Goal: Transaction & Acquisition: Purchase product/service

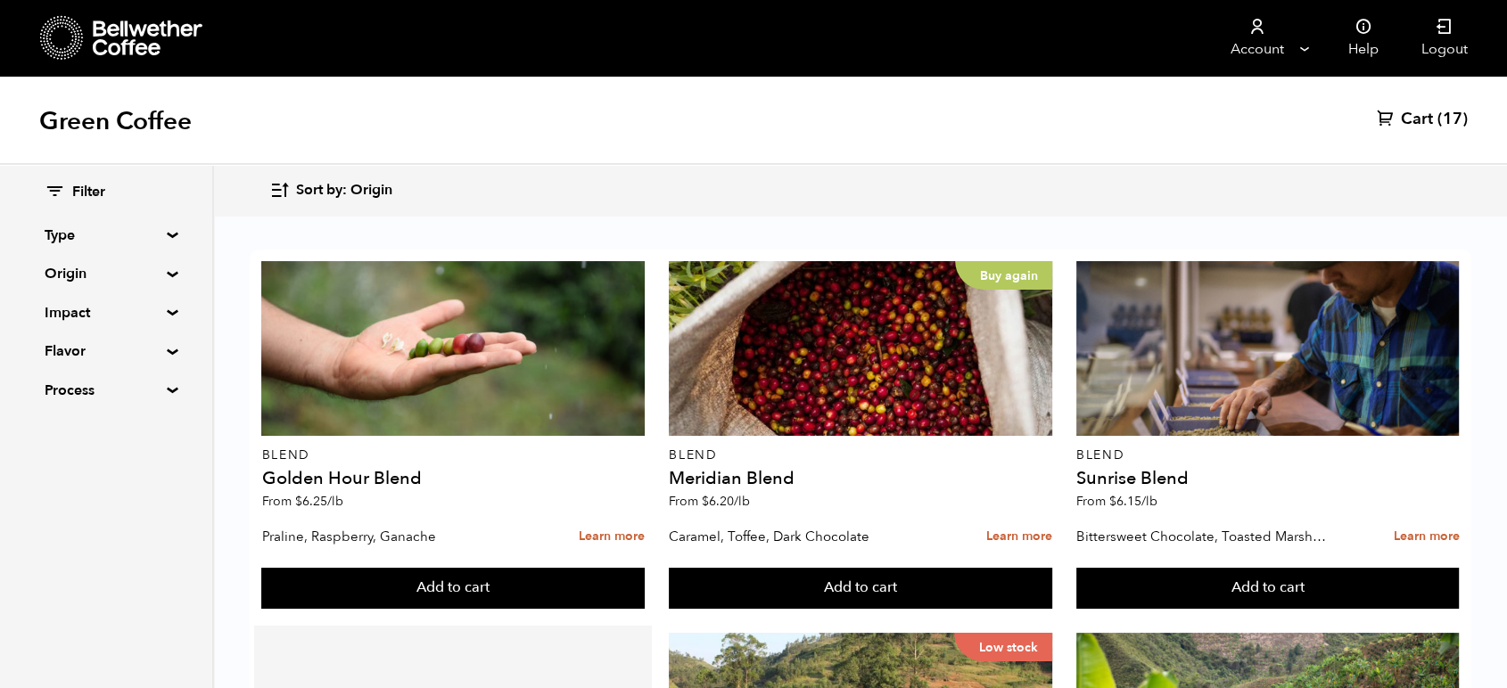
scroll to position [1089, 0]
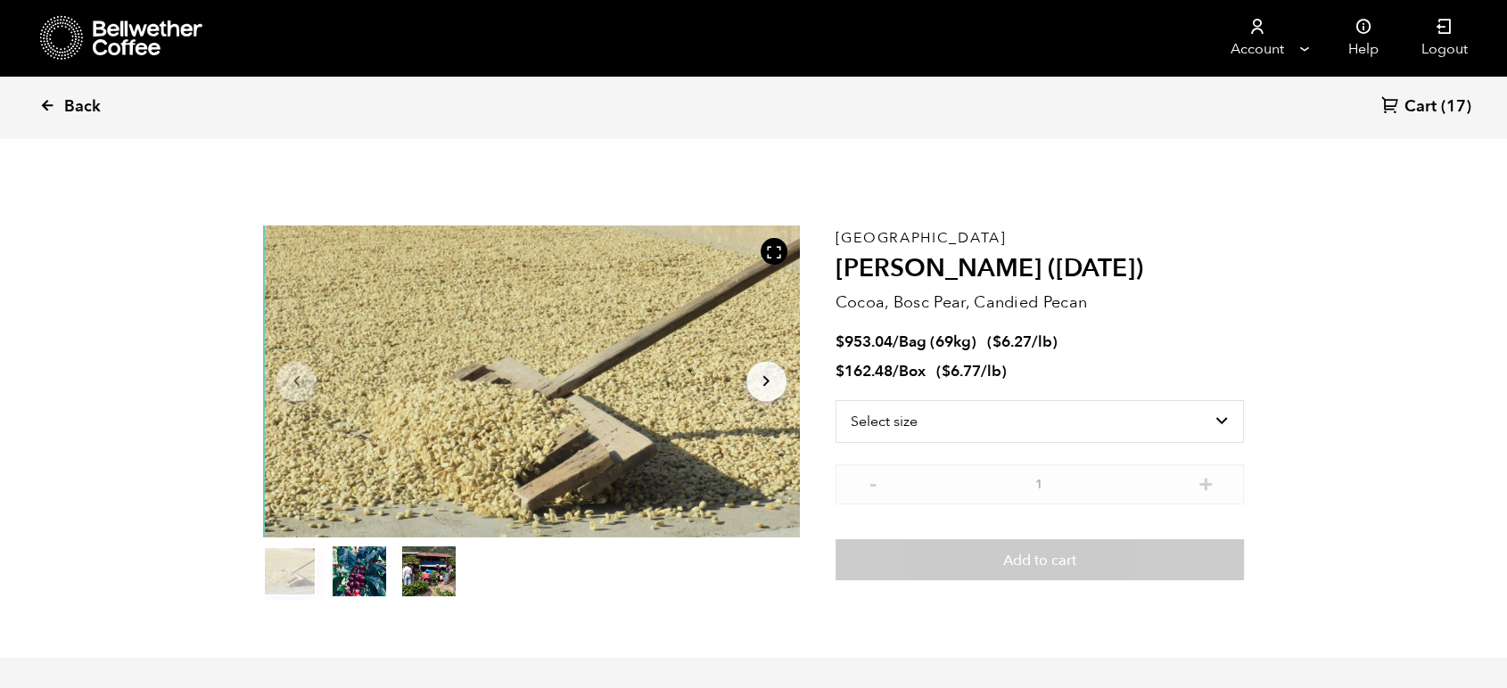
click at [74, 106] on span "Back" at bounding box center [82, 106] width 37 height 21
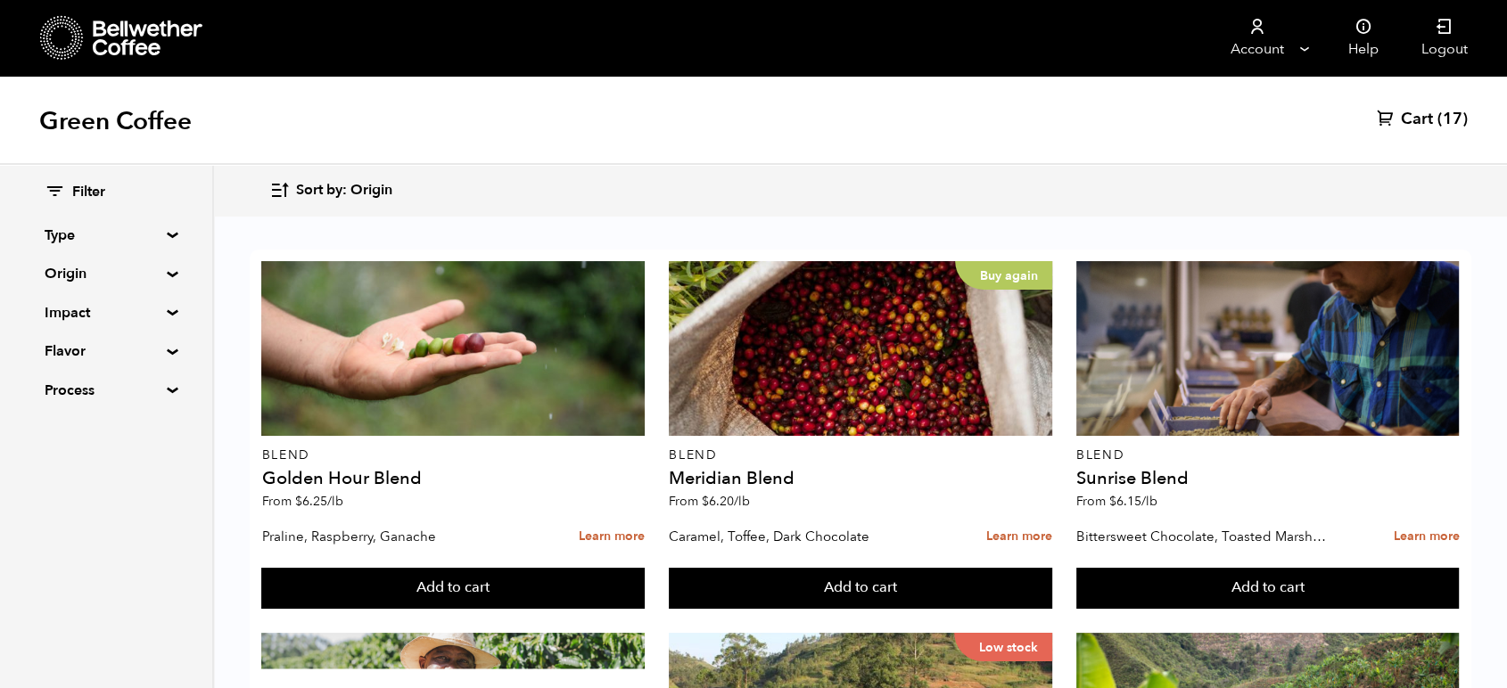
click at [1152, 119] on div "Green Coffee Cart (17)" at bounding box center [753, 120] width 1507 height 89
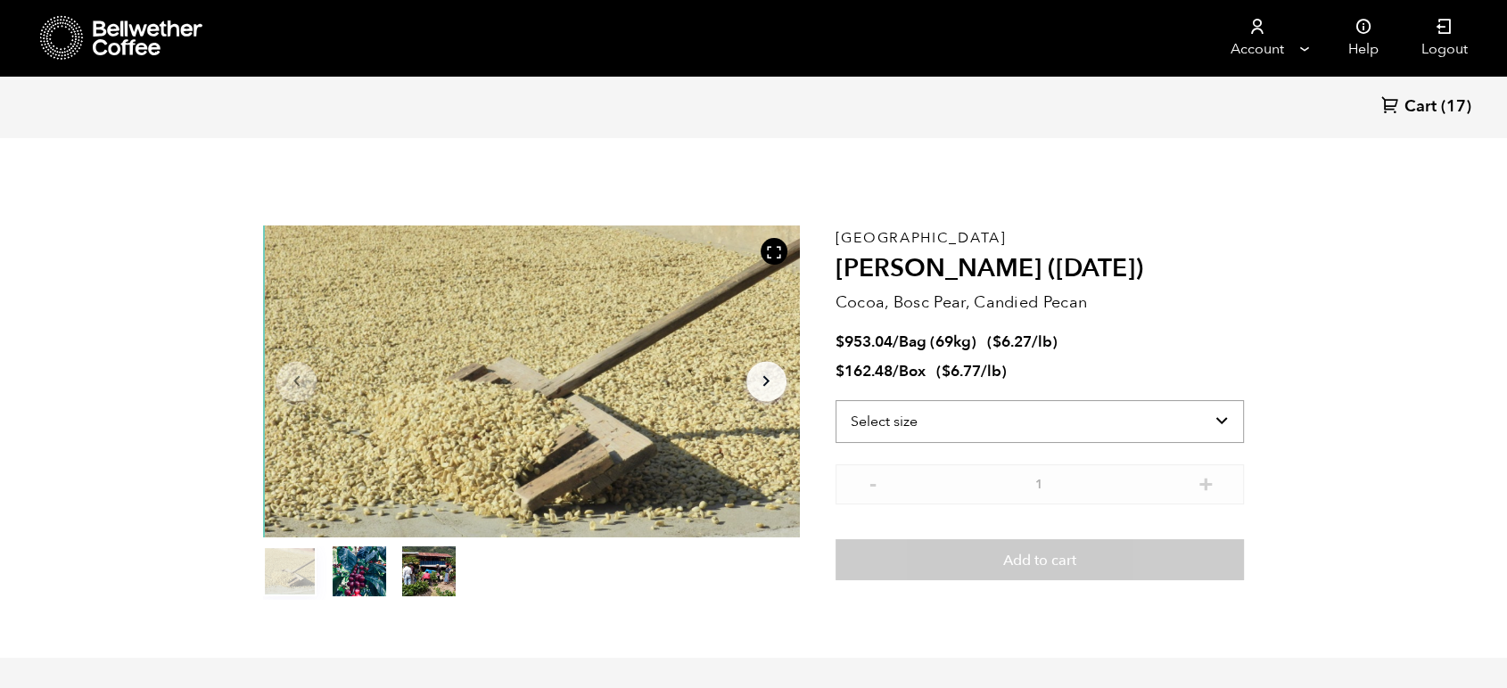
click at [1022, 430] on select "Select size Bag (69kg) (152 lbs) Box (24 lbs)" at bounding box center [1039, 421] width 408 height 43
select select "box"
click at [835, 400] on select "Select size Bag (69kg) (152 lbs) Box (24 lbs)" at bounding box center [1039, 421] width 408 height 43
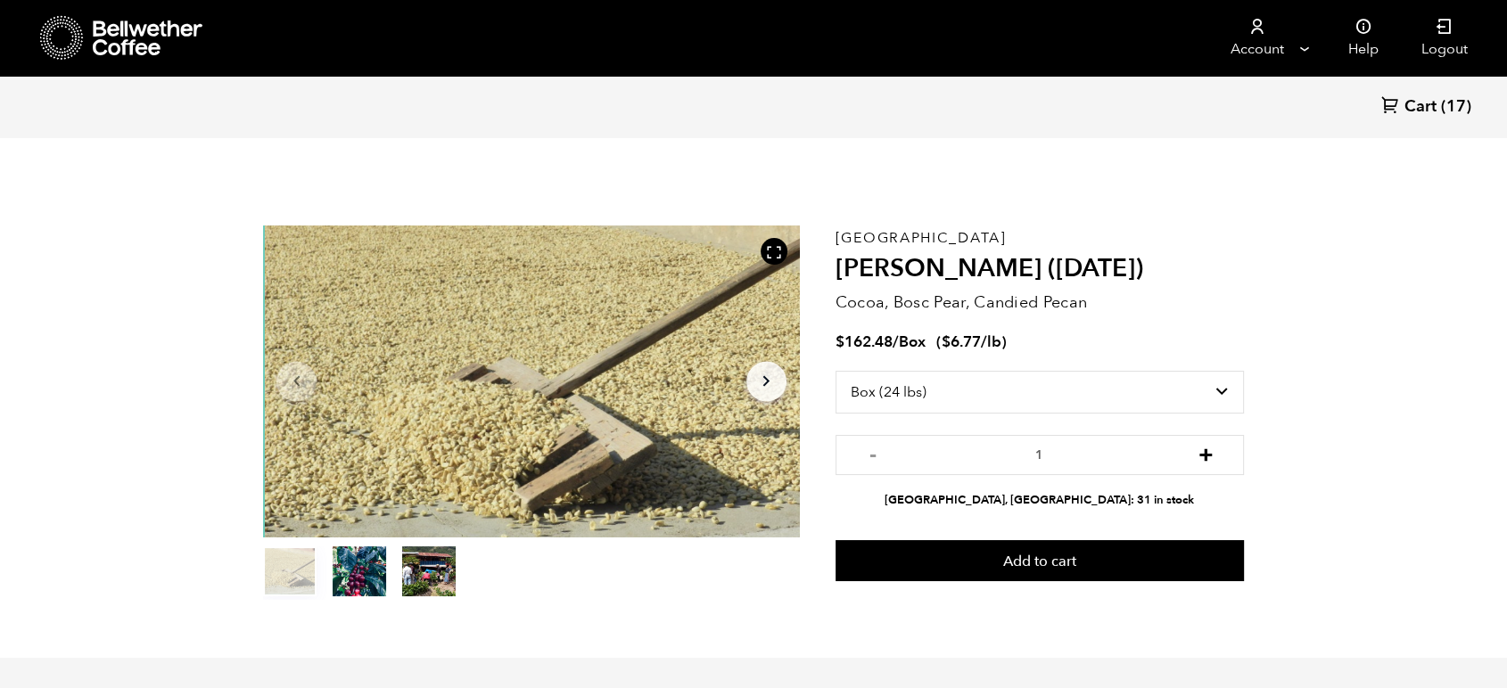
click at [1202, 455] on button "+" at bounding box center [1206, 453] width 22 height 18
click at [876, 456] on button "-" at bounding box center [873, 453] width 22 height 18
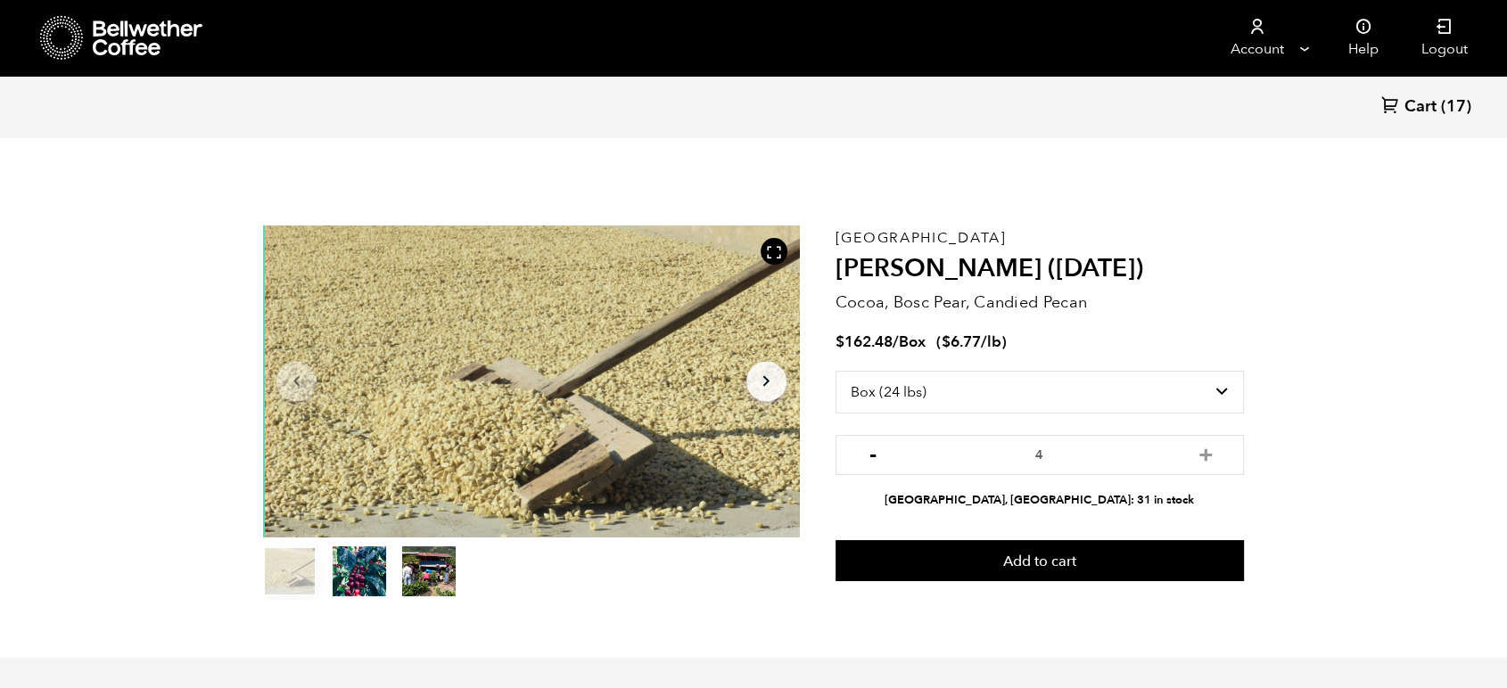
click at [876, 456] on button "-" at bounding box center [873, 453] width 22 height 18
type input "2"
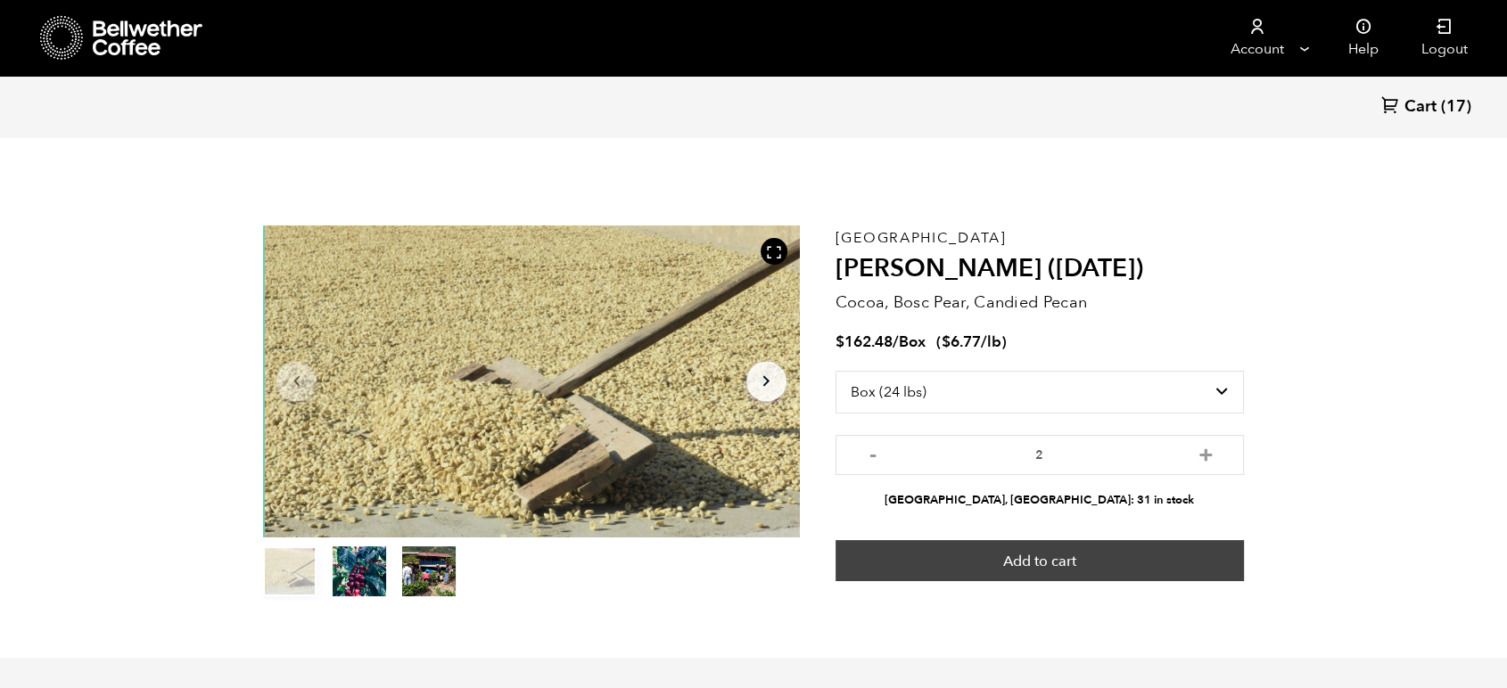
click at [1065, 548] on button "Add to cart" at bounding box center [1039, 560] width 408 height 41
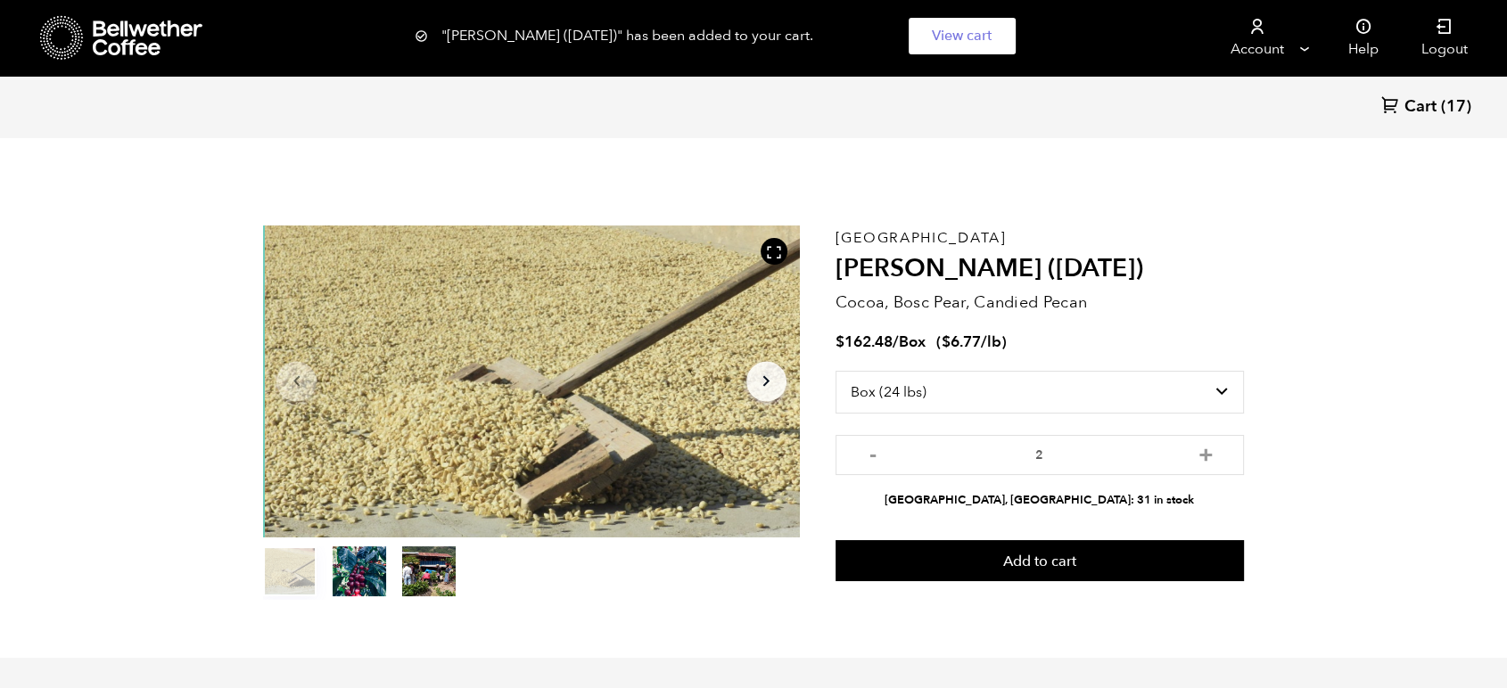
click at [1402, 103] on link "Cart (17)" at bounding box center [1426, 107] width 90 height 24
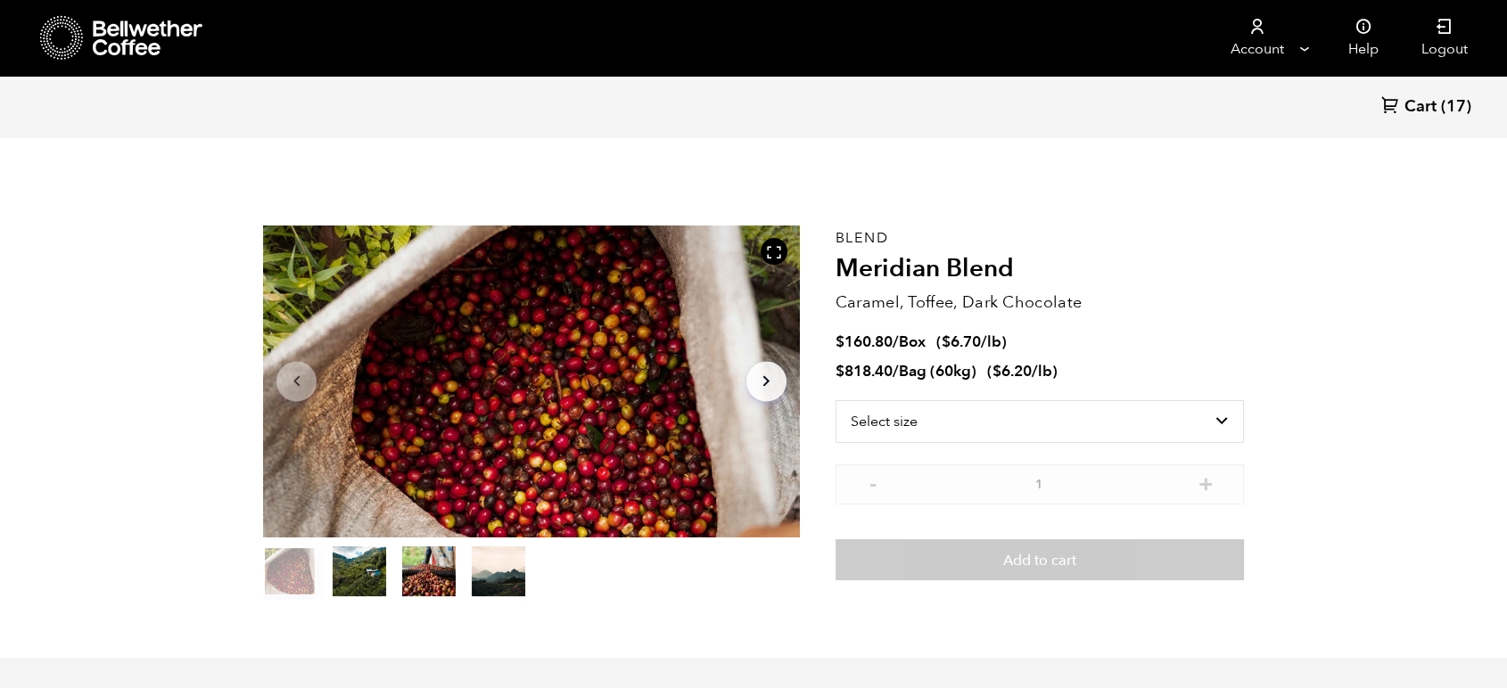
scroll to position [776, 949]
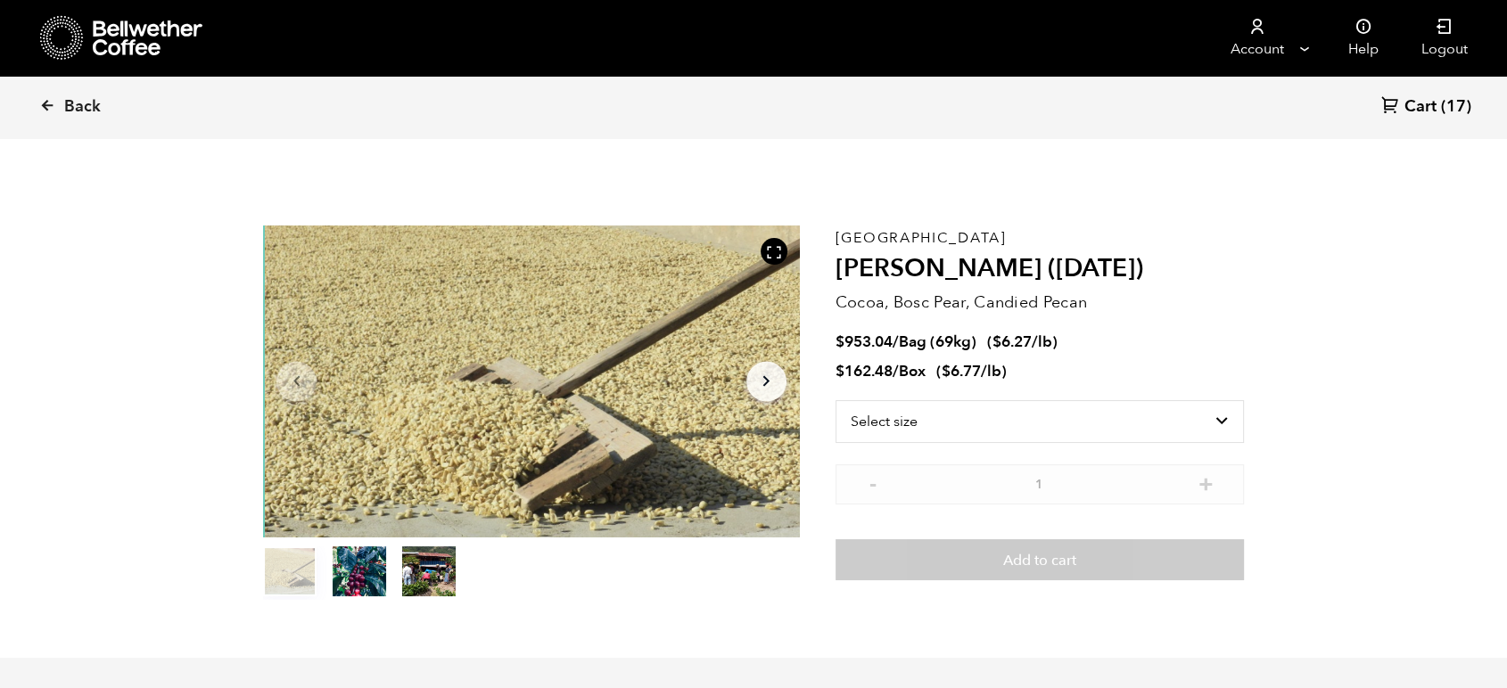
scroll to position [776, 949]
click at [61, 105] on link "Back" at bounding box center [94, 107] width 111 height 61
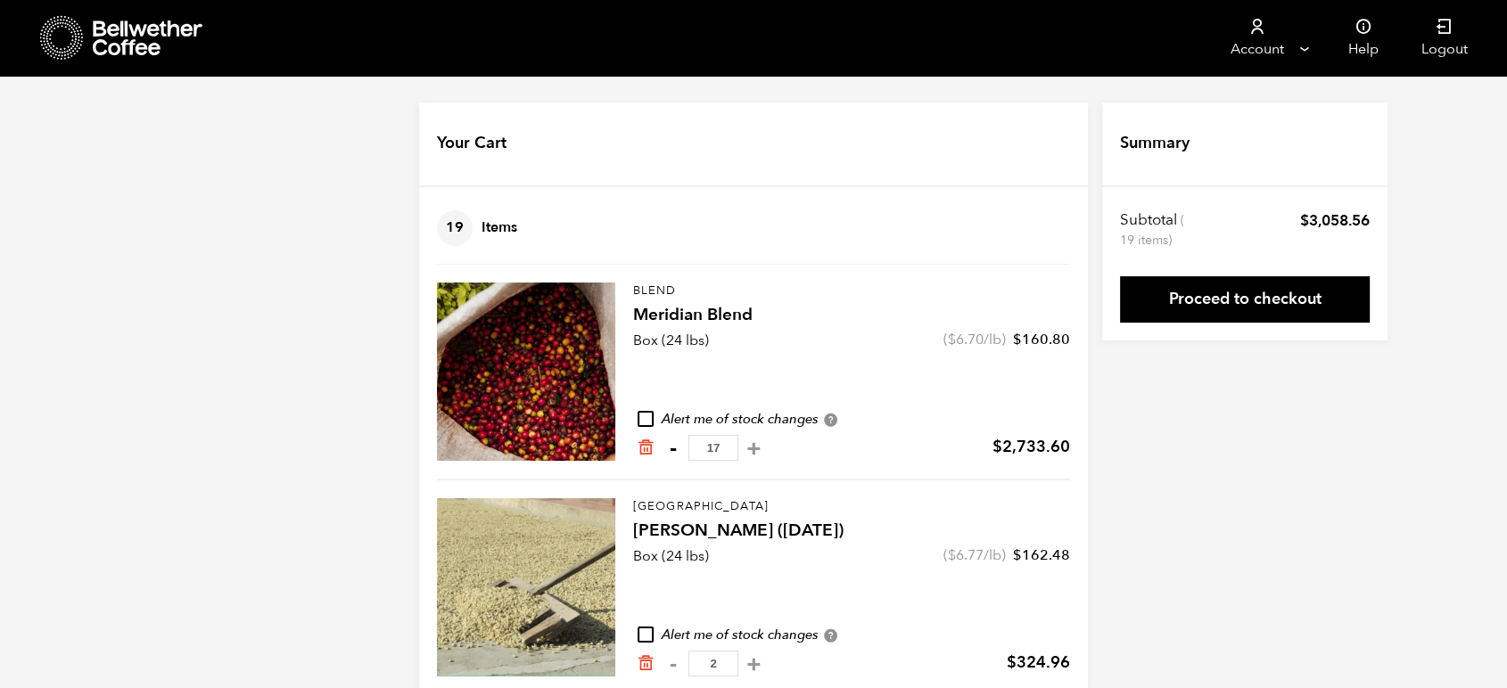
click at [670, 446] on button "-" at bounding box center [673, 449] width 22 height 18
type input "16"
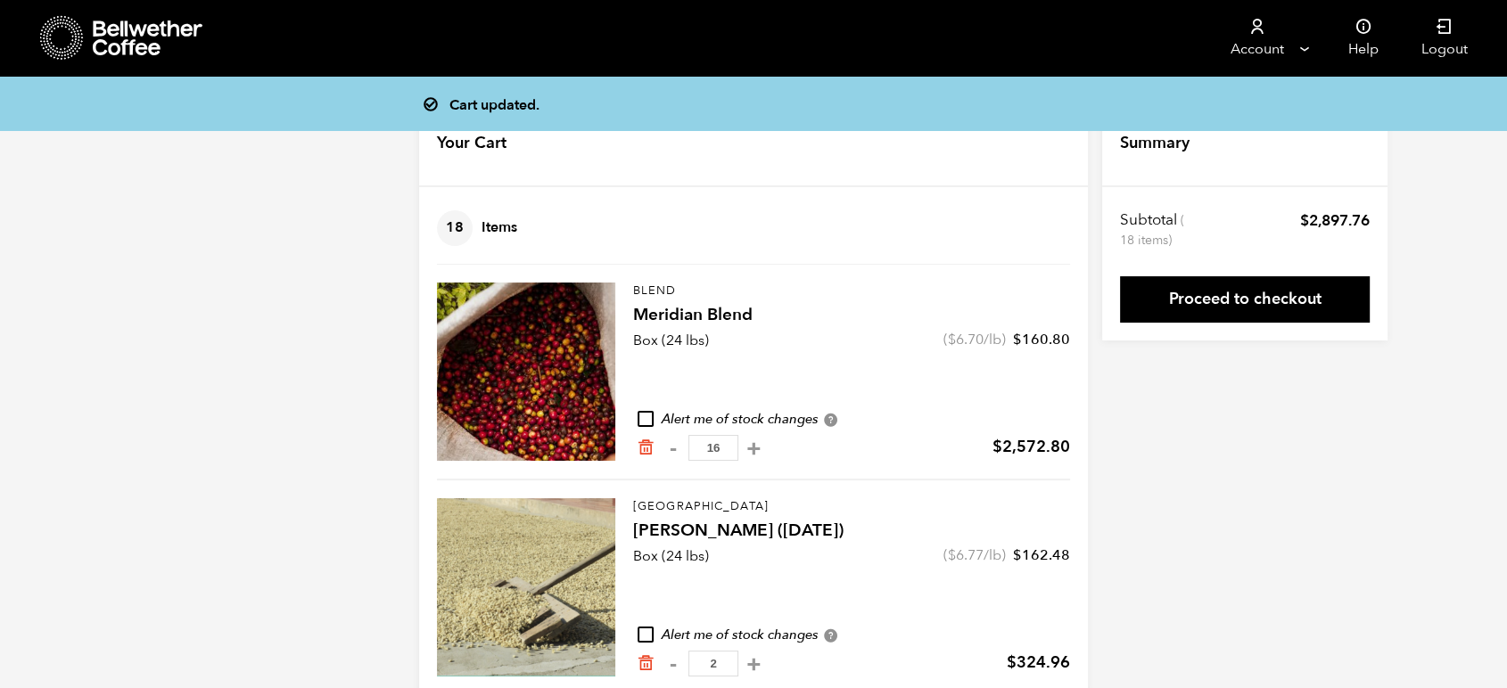
click at [728, 450] on input "16" at bounding box center [713, 448] width 50 height 26
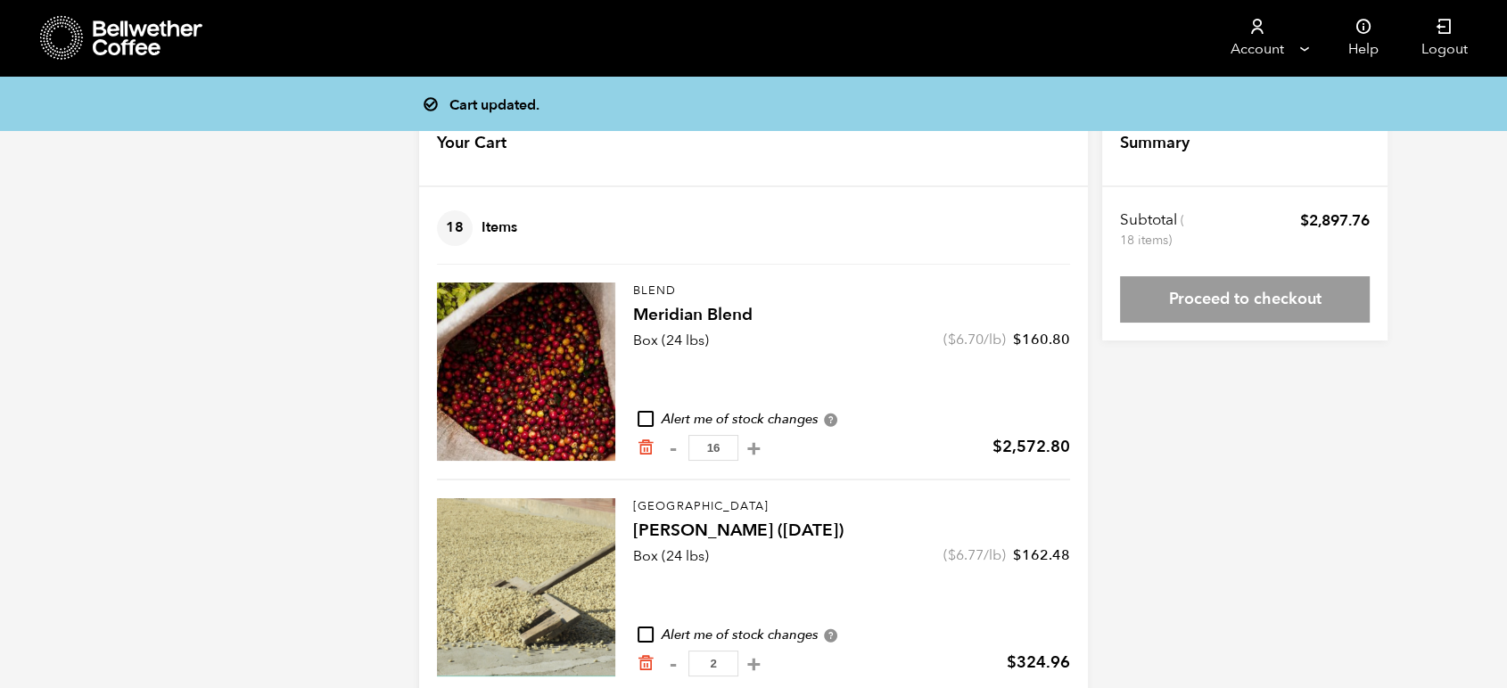
type input "1"
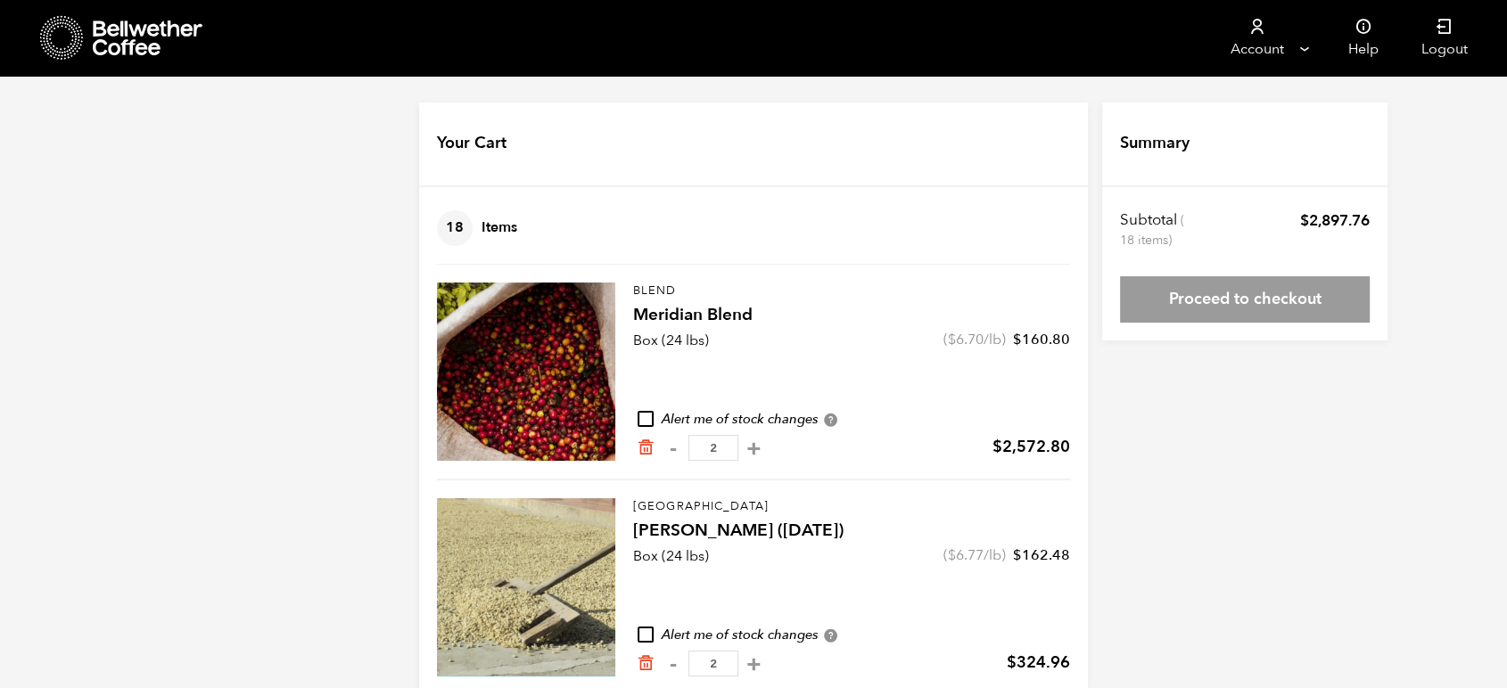
type input "2"
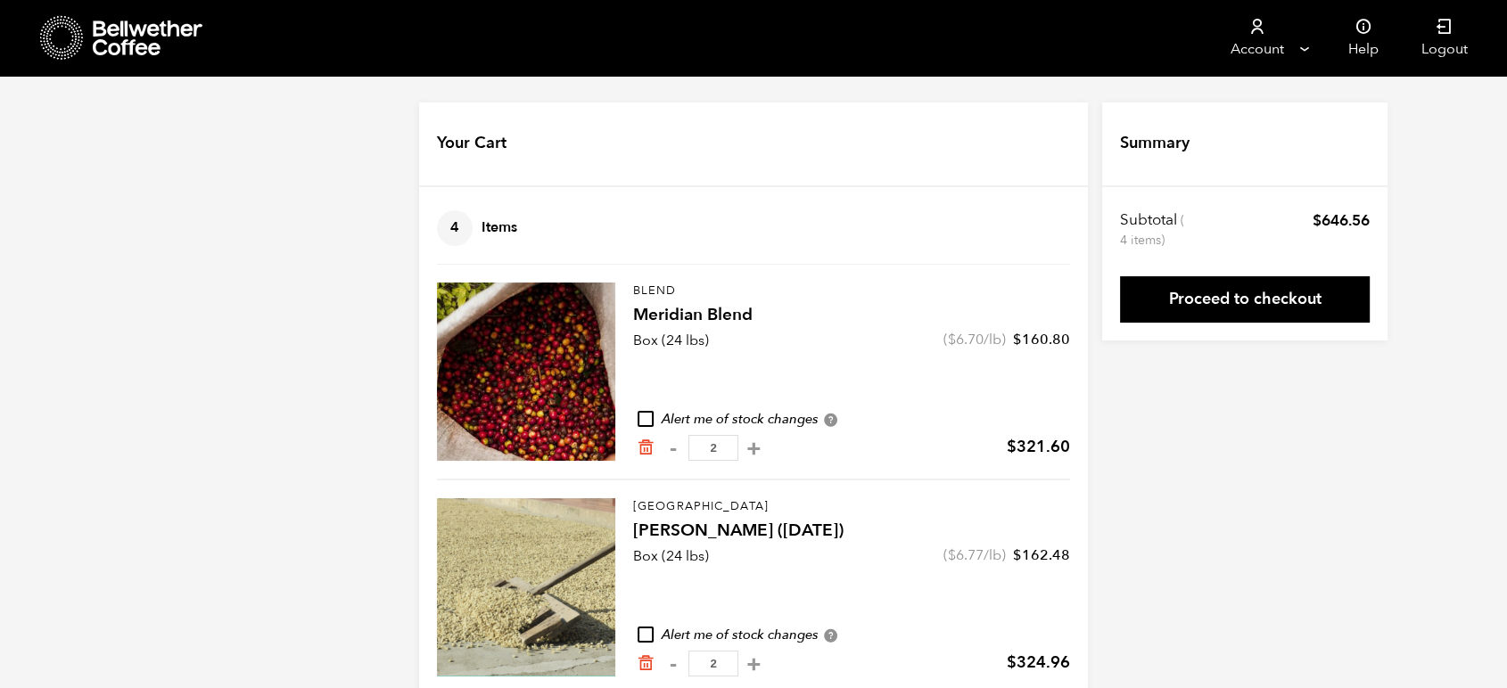
scroll to position [33, 0]
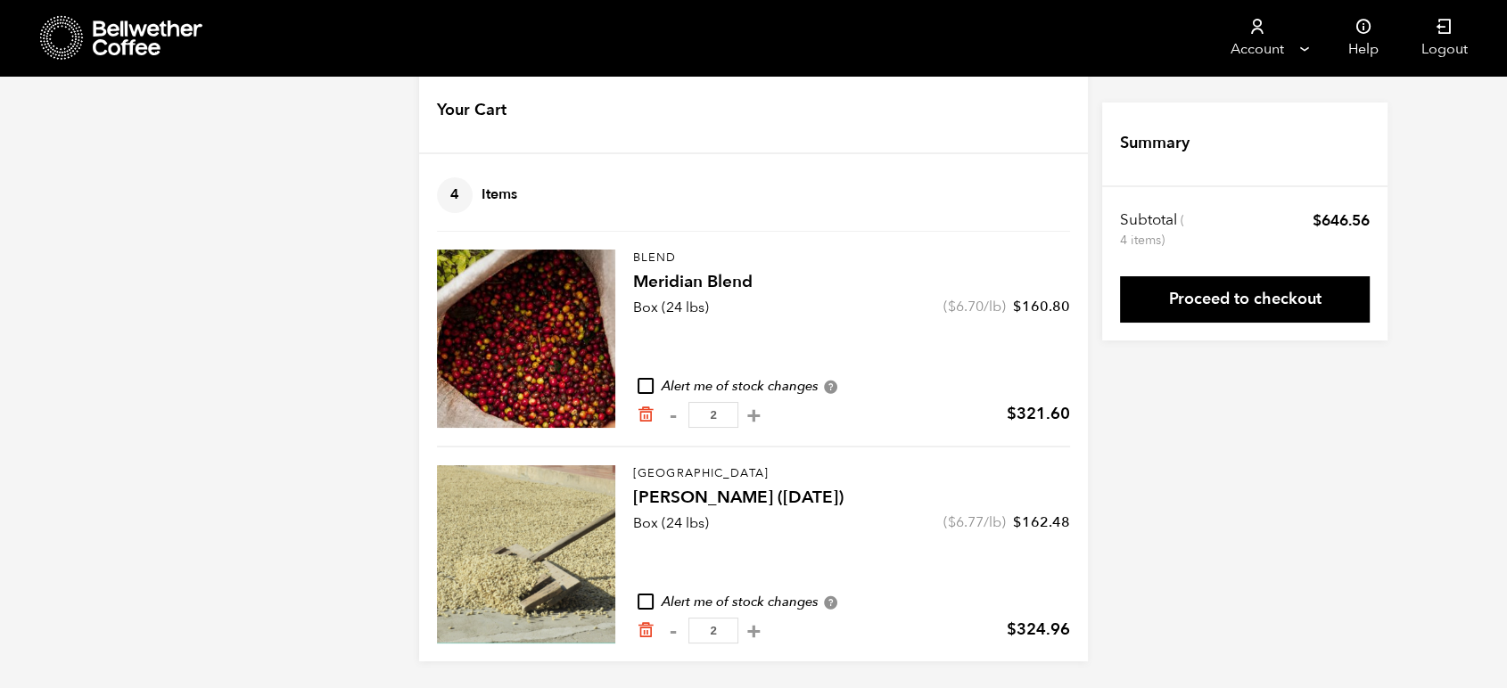
click at [729, 416] on input "2" at bounding box center [713, 415] width 50 height 26
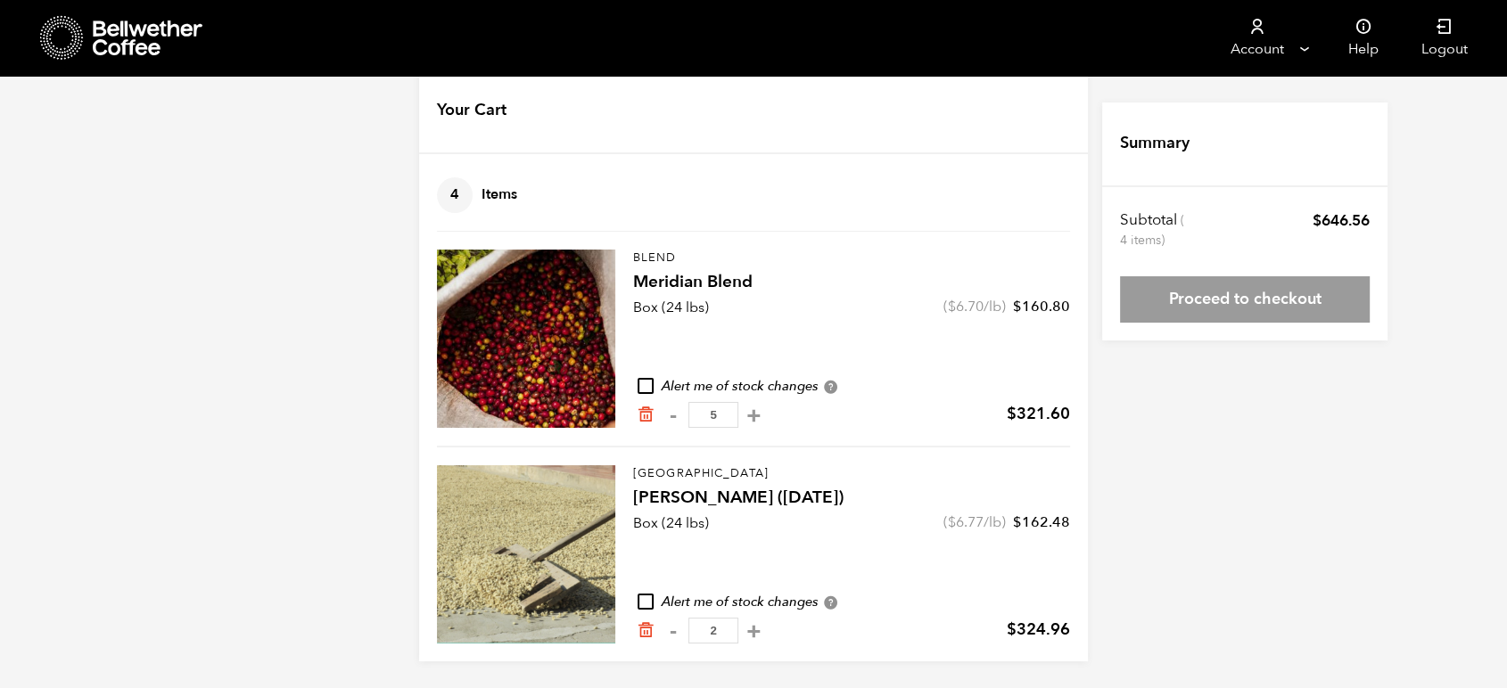
type input "5"
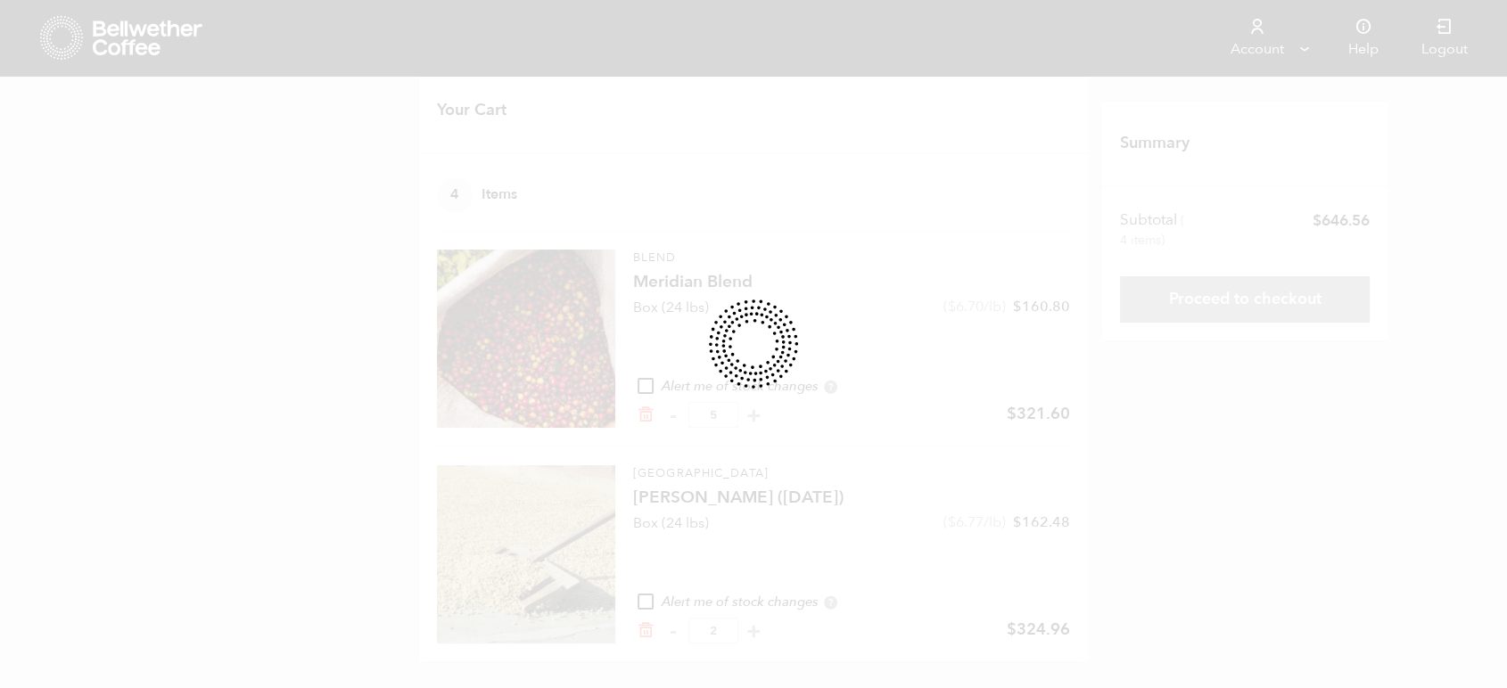
click at [1217, 476] on div "Cart updated. Your Cart 4 Items Update cart 4 Items Blend Meridian Blend Box (2…" at bounding box center [753, 366] width 1507 height 592
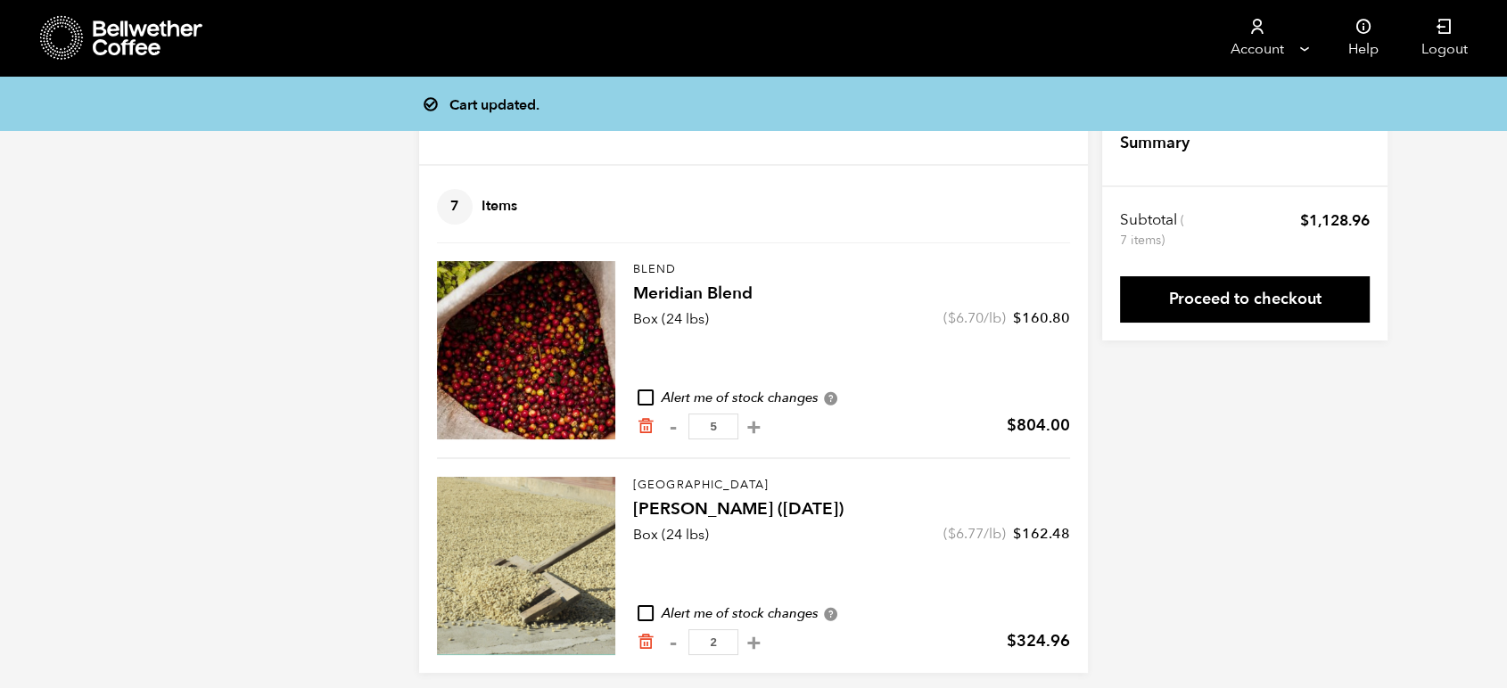
scroll to position [21, 0]
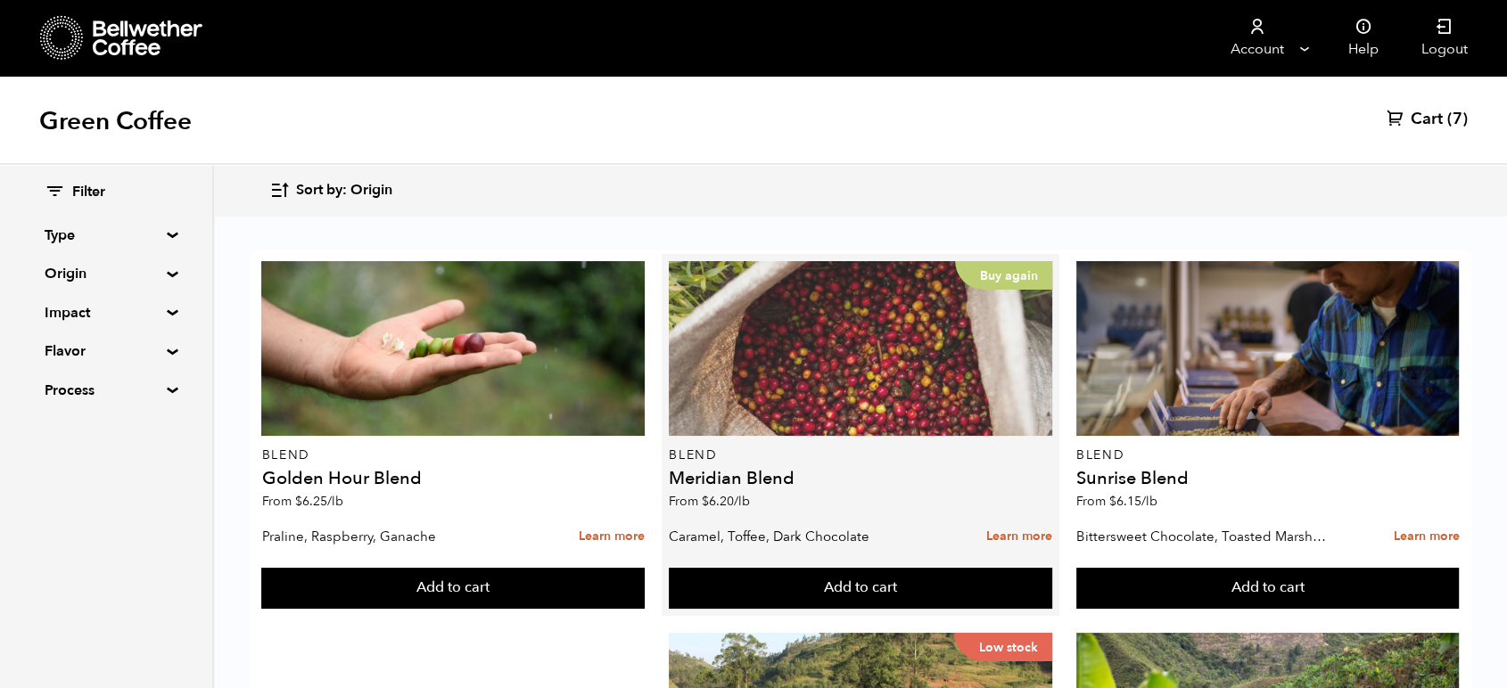
scroll to position [99, 0]
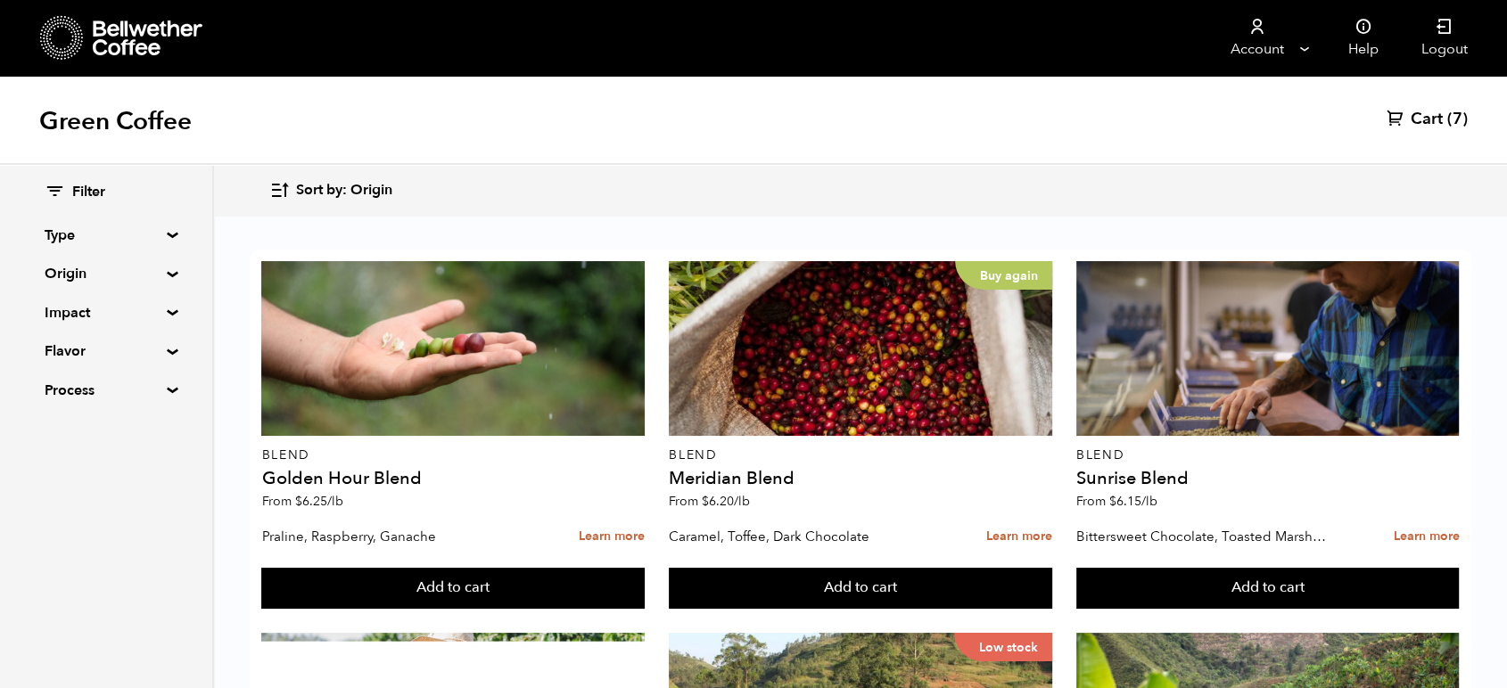
drag, startPoint x: 949, startPoint y: 375, endPoint x: 225, endPoint y: 453, distance: 728.1
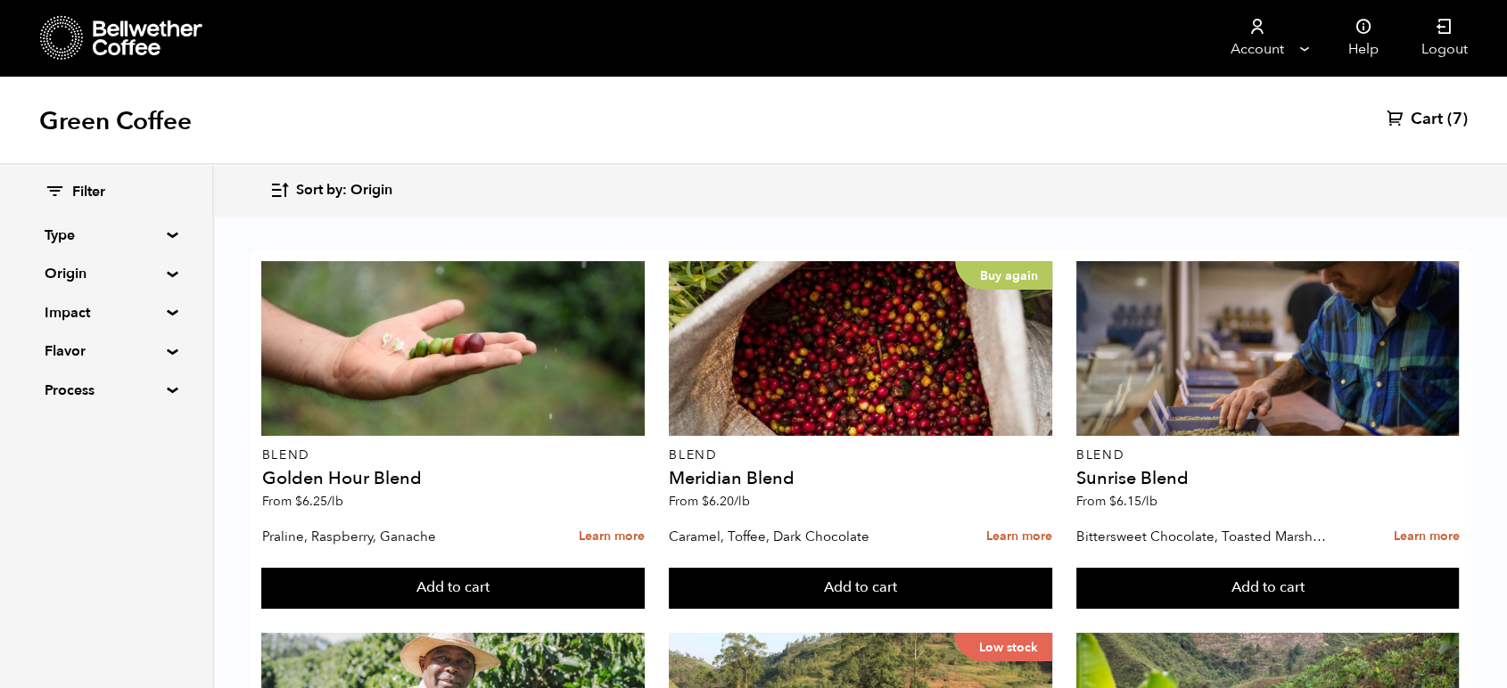
click at [161, 479] on div "Filter Type Blend Single Origin Decaf Seasonal Year Round Origin Blend [GEOGRAP…" at bounding box center [107, 426] width 214 height 523
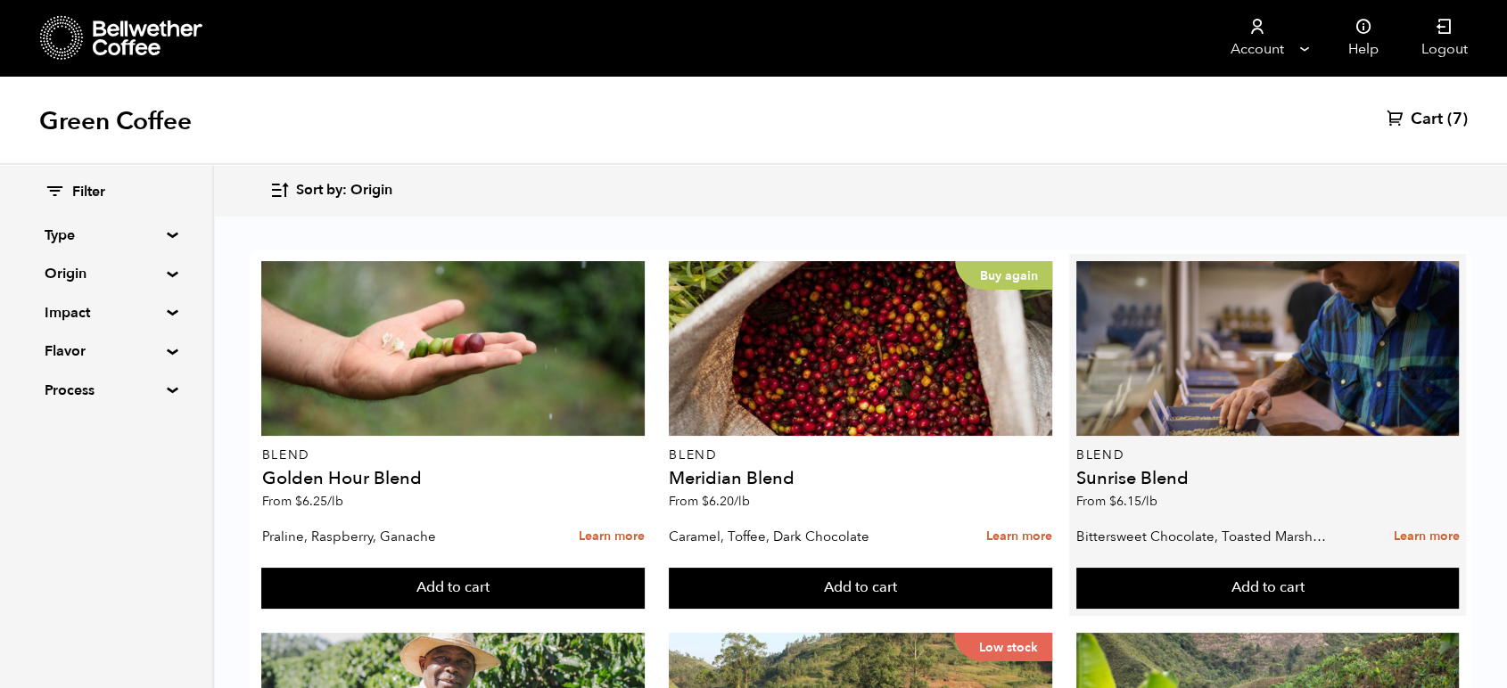
click at [1076, 470] on h4 "Sunrise Blend" at bounding box center [1267, 479] width 383 height 18
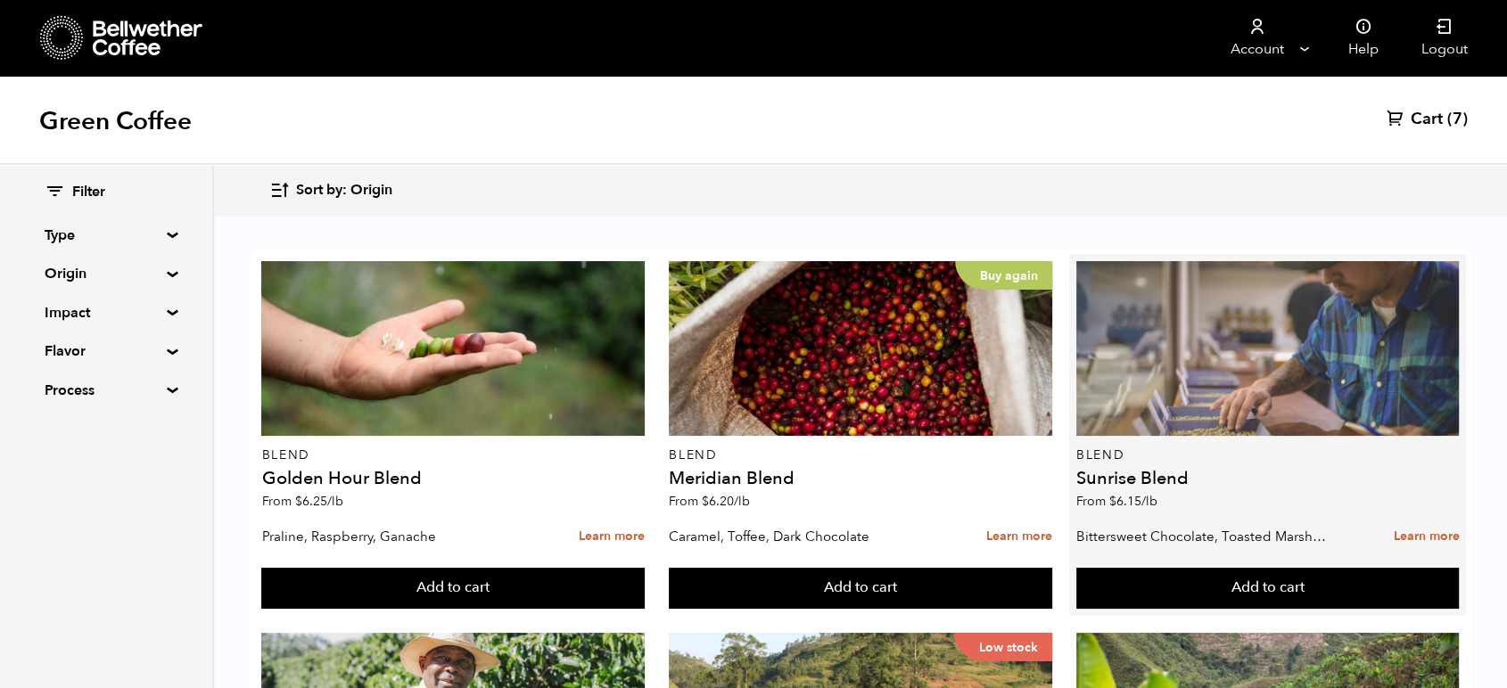
click at [1076, 271] on div at bounding box center [1267, 348] width 383 height 175
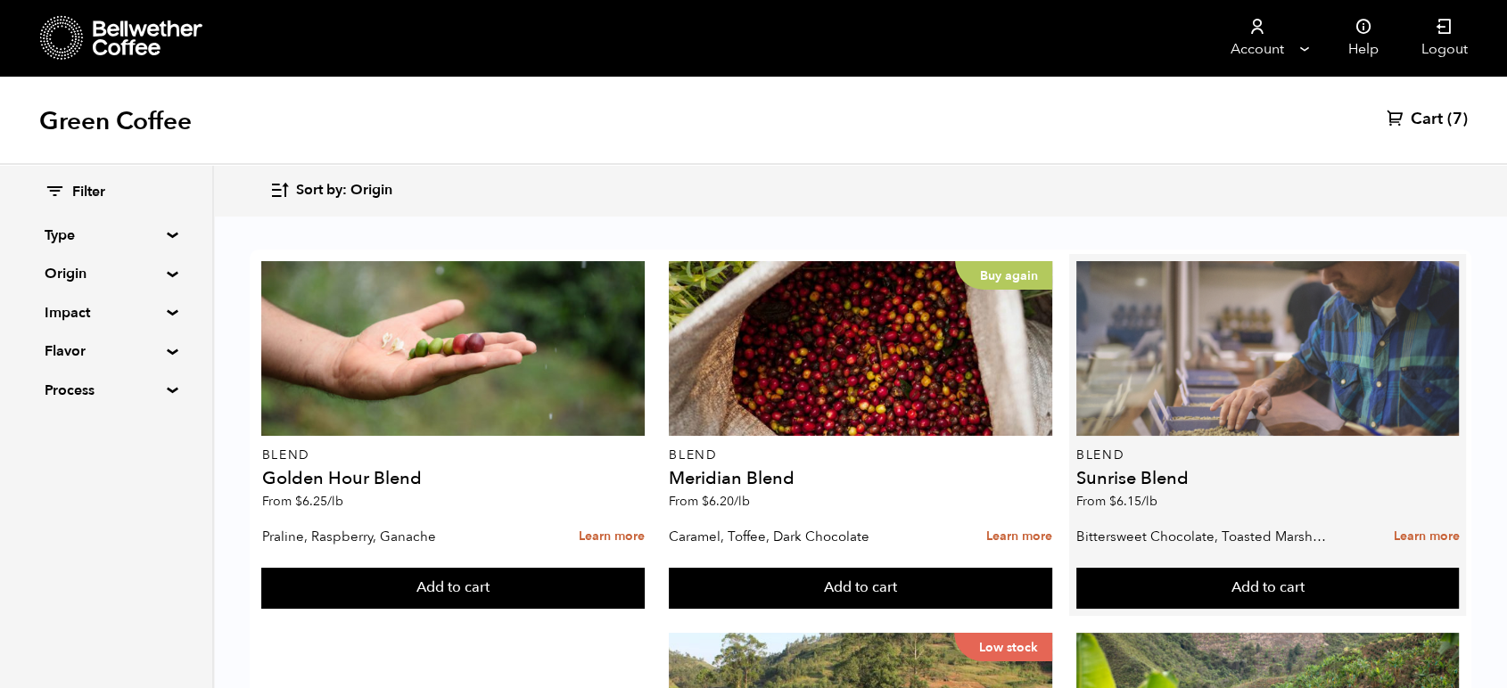
scroll to position [198, 0]
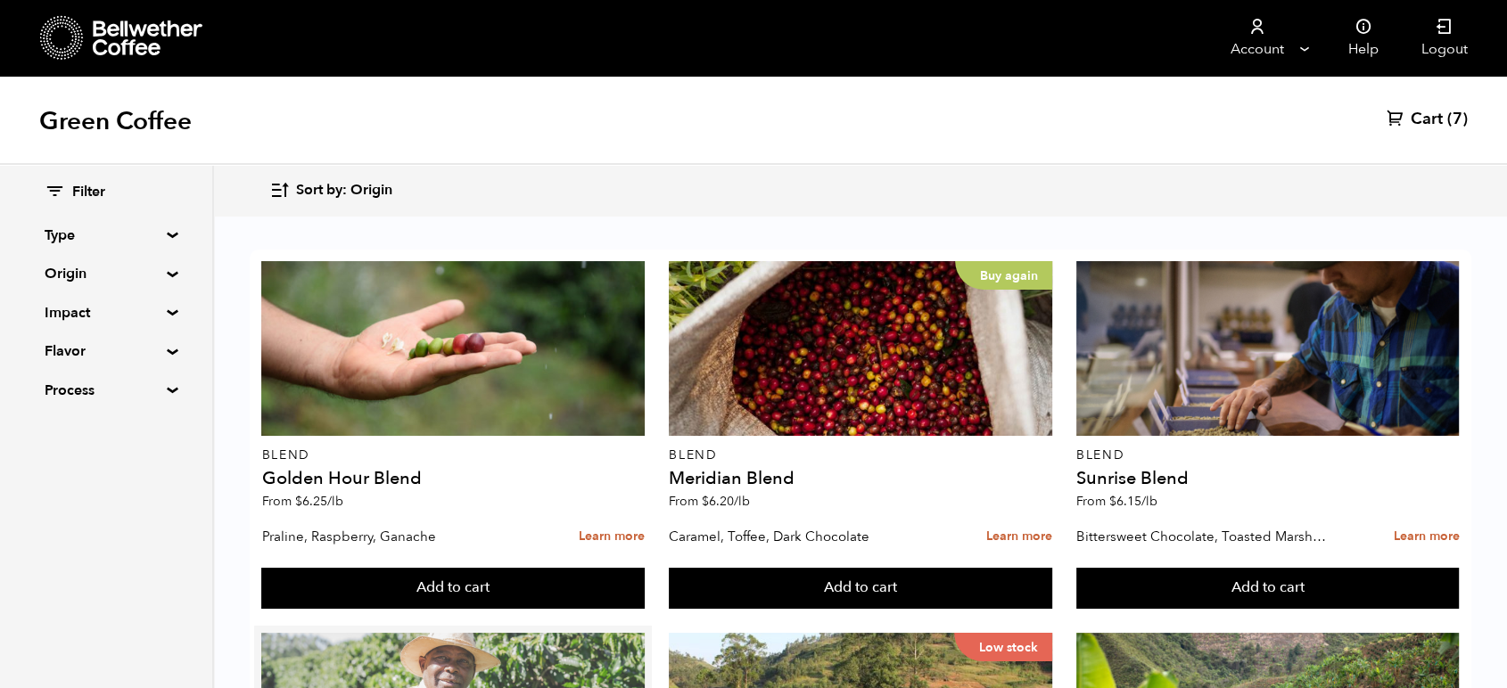
scroll to position [396, 0]
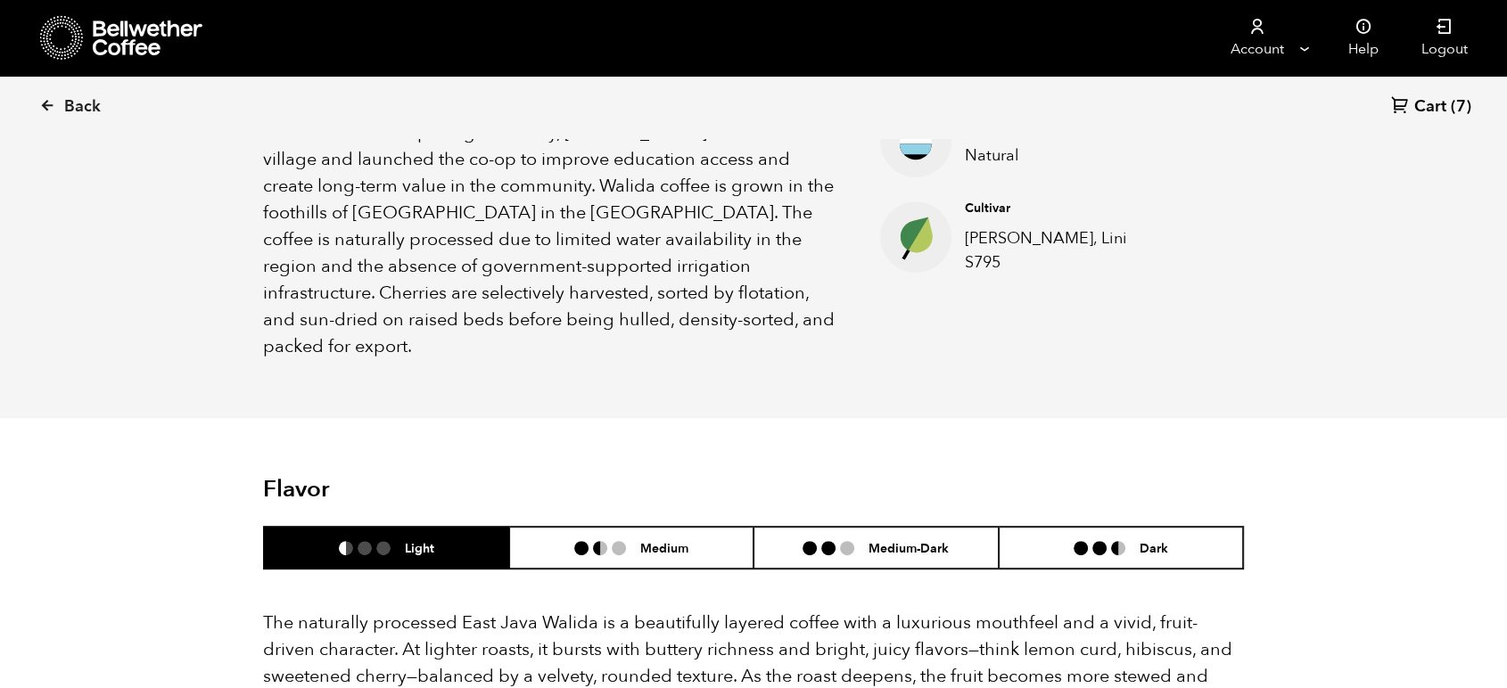
scroll to position [892, 0]
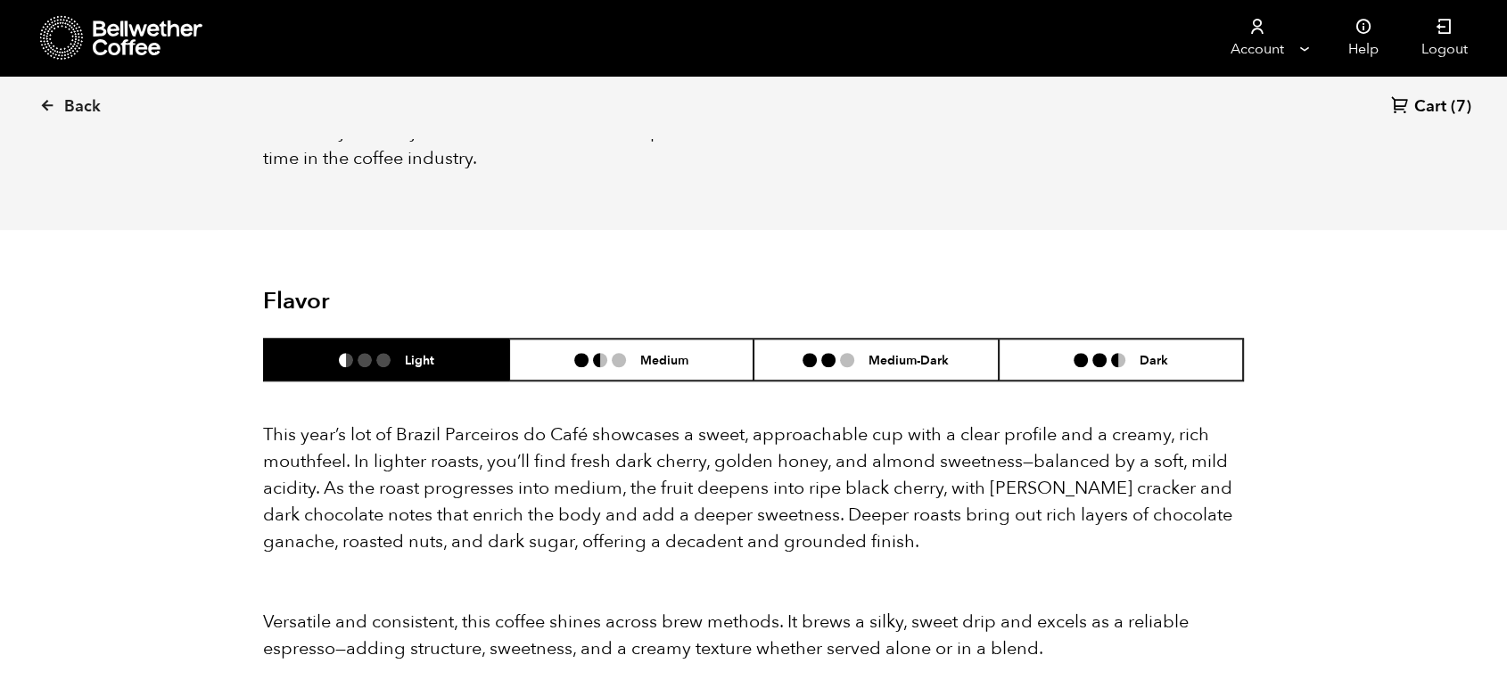
scroll to position [1485, 0]
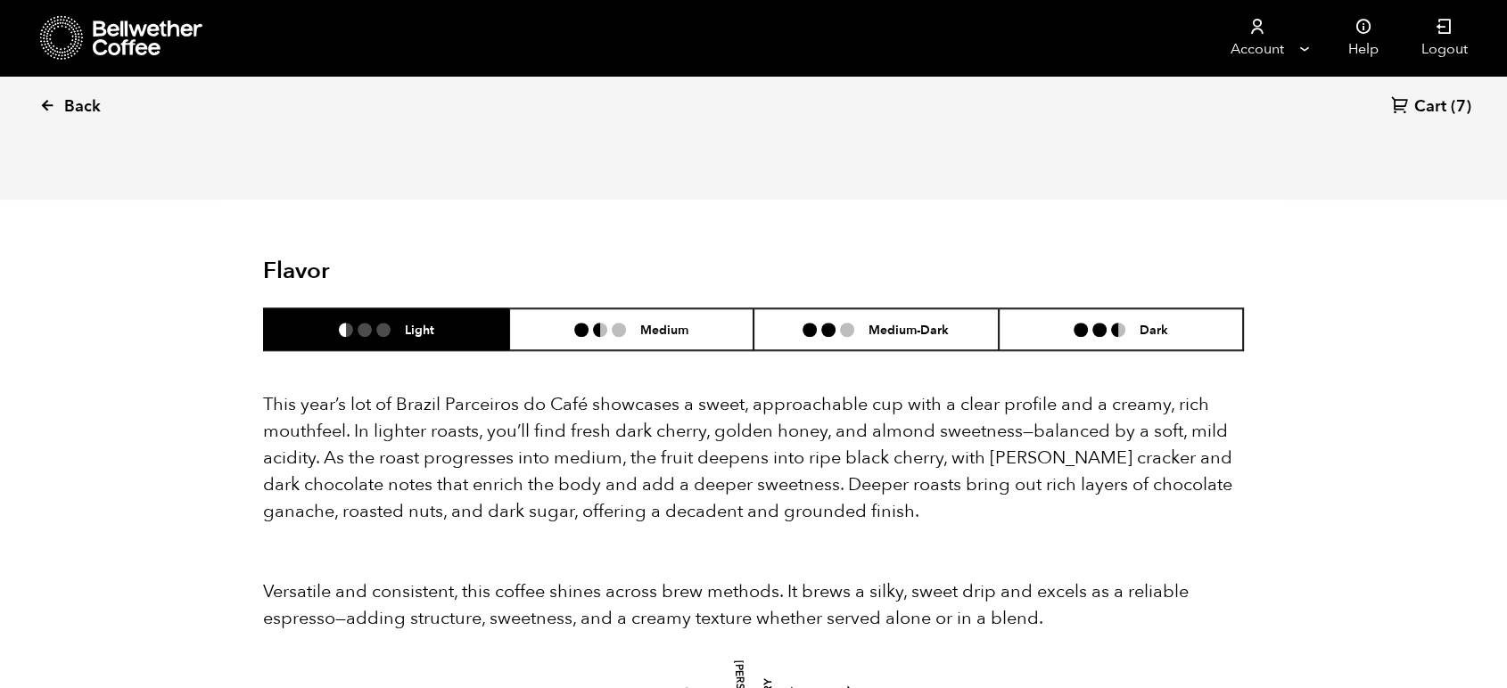
click at [85, 106] on span "Back" at bounding box center [82, 106] width 37 height 21
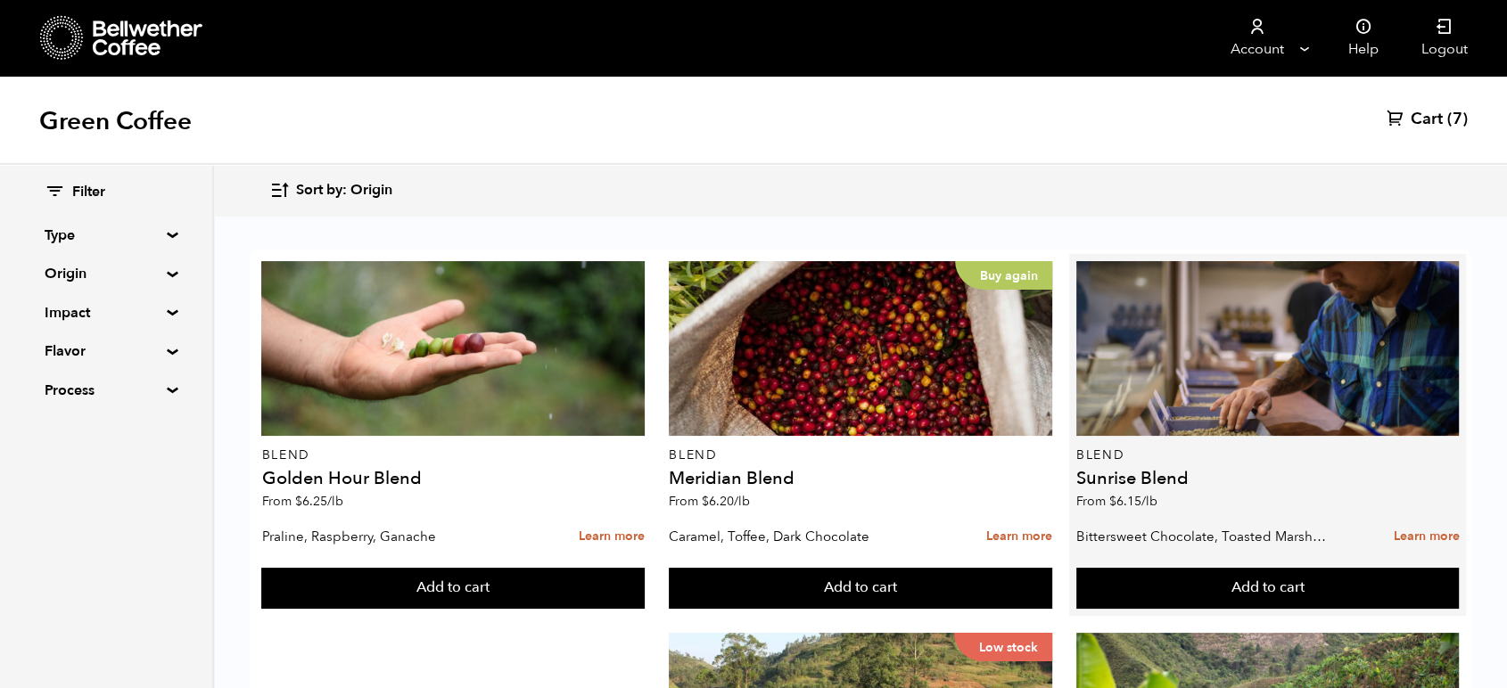
scroll to position [297, 0]
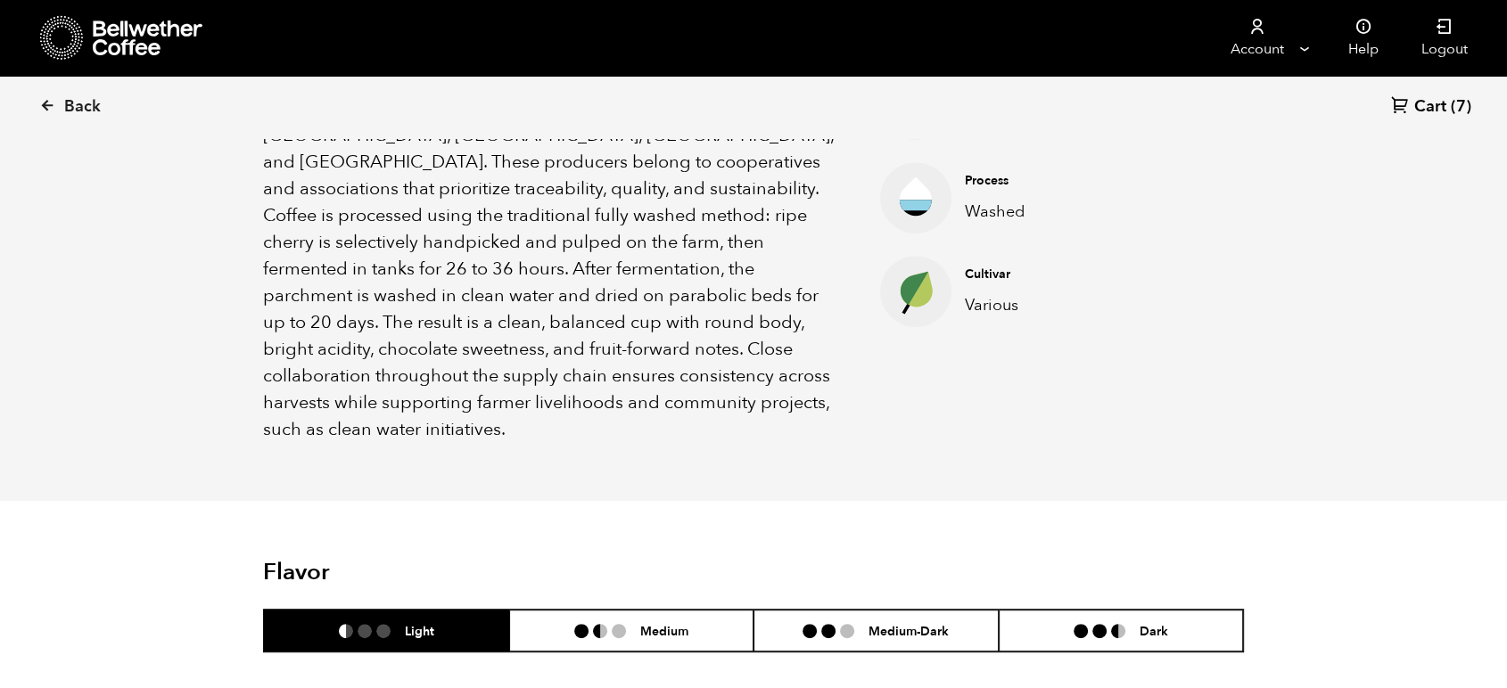
scroll to position [792, 0]
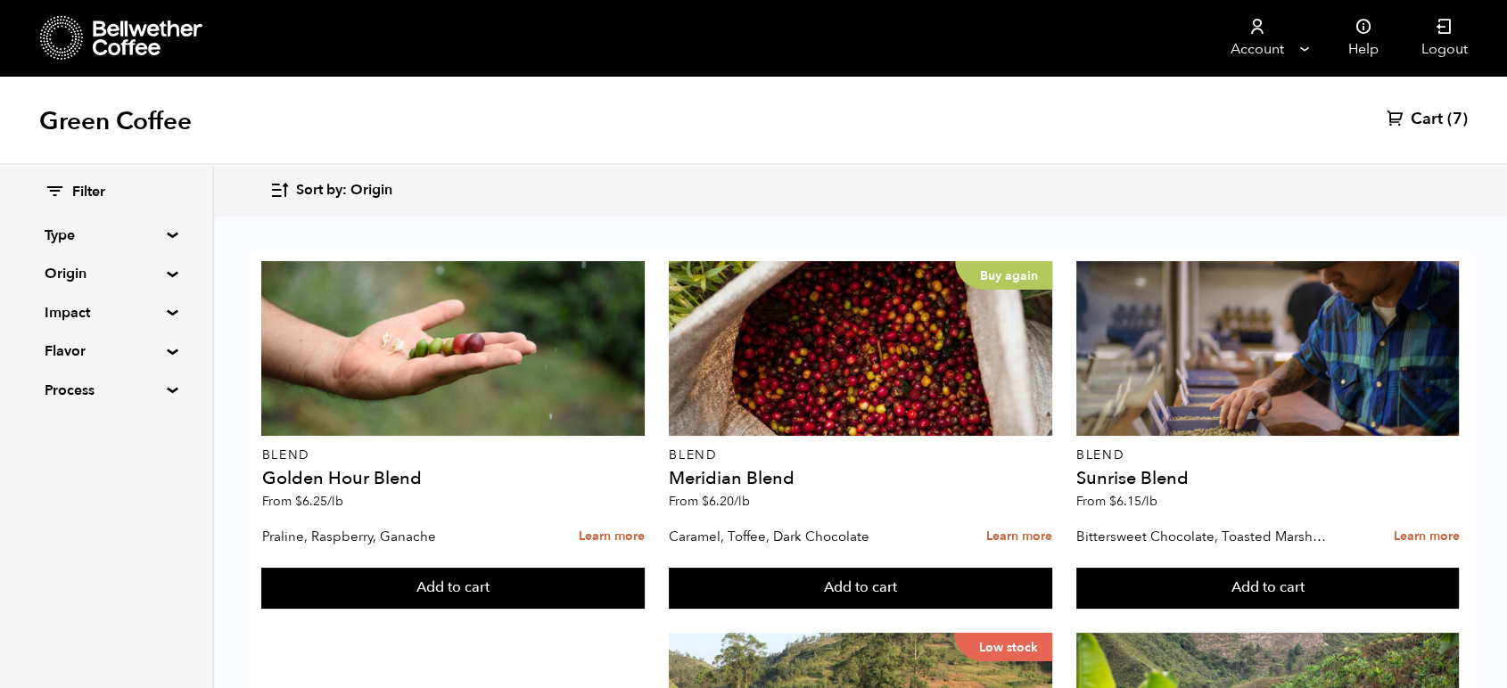
scroll to position [1287, 0]
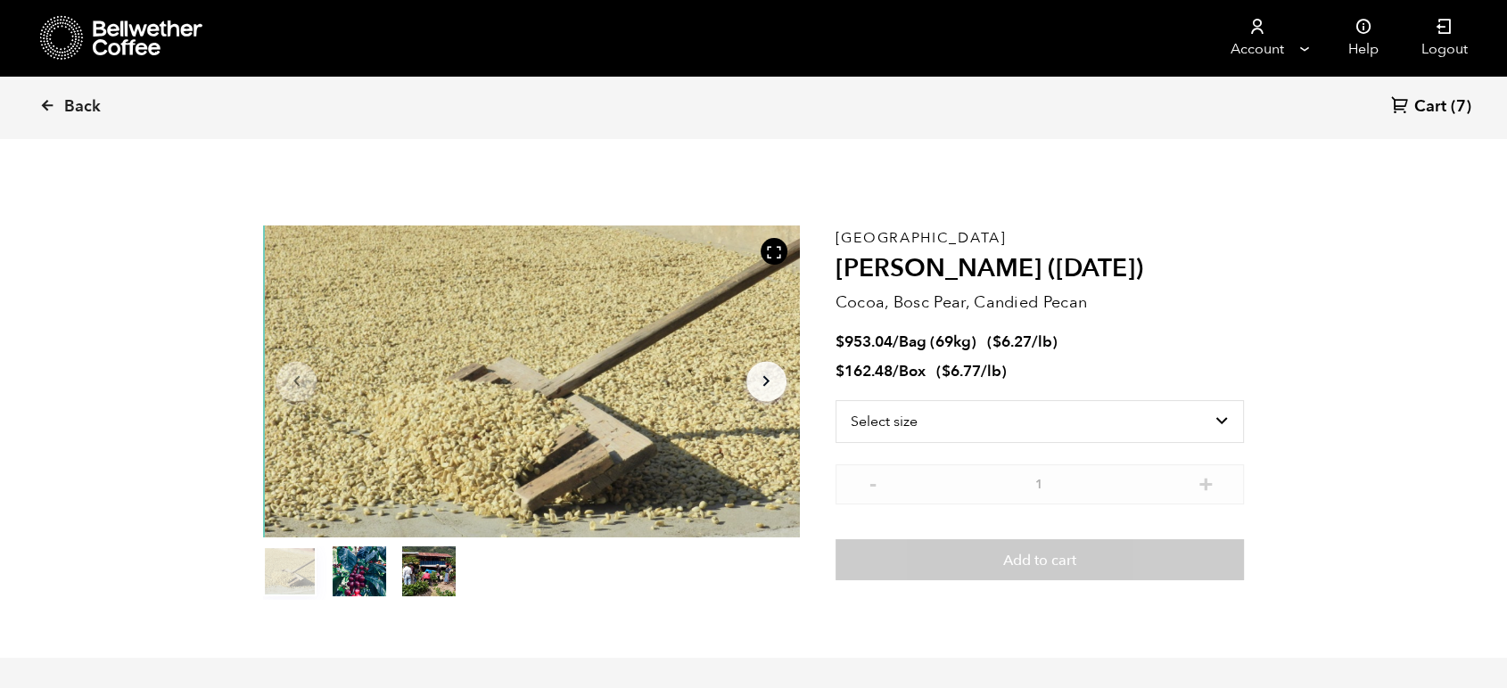
scroll to position [776, 949]
click at [66, 109] on span "Back" at bounding box center [82, 106] width 37 height 21
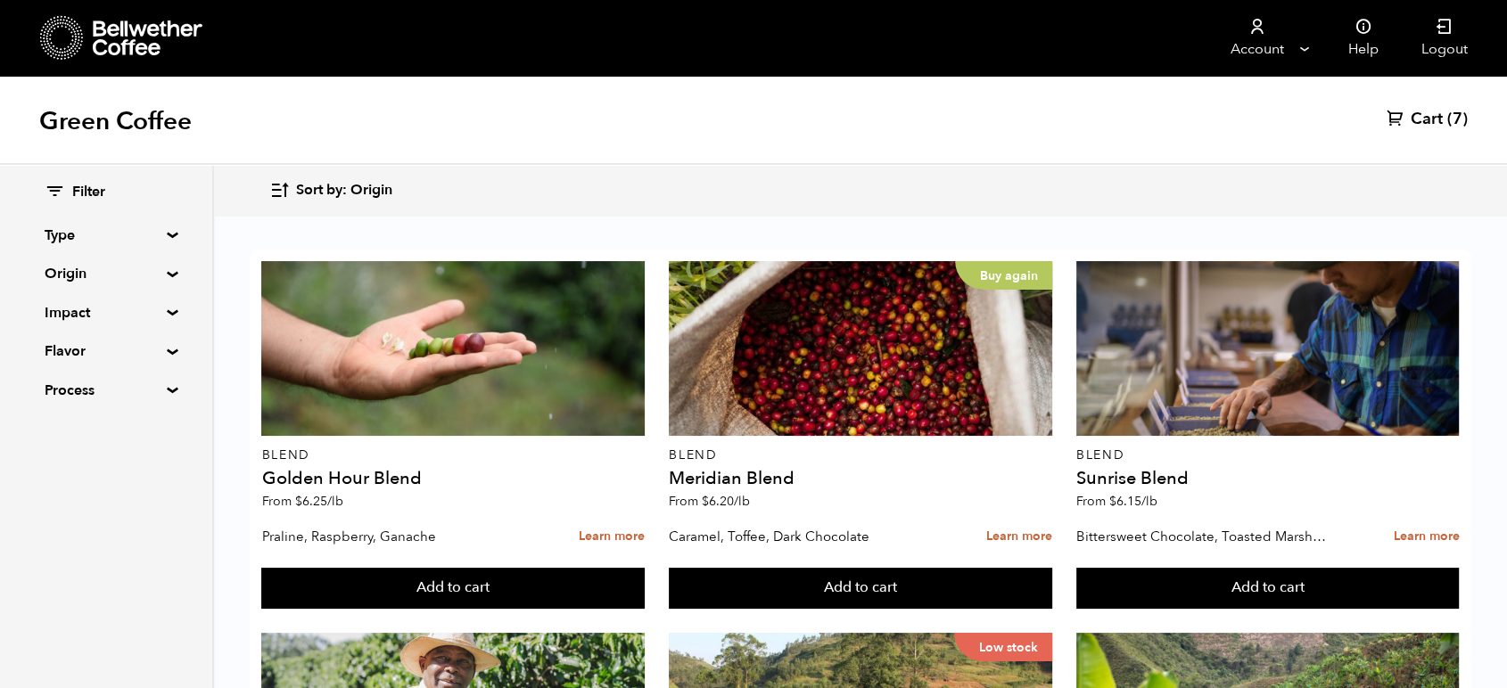
click at [70, 357] on summary "Flavor" at bounding box center [106, 351] width 123 height 21
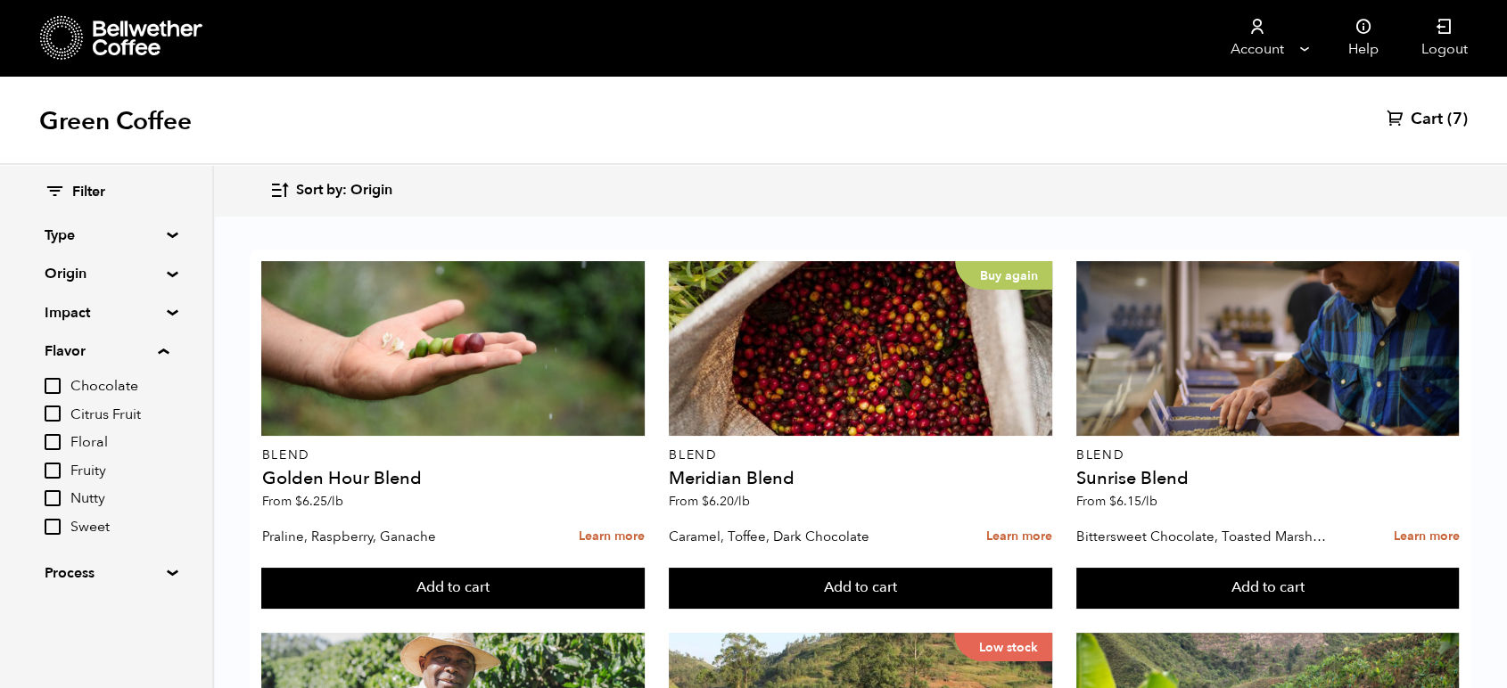
click at [50, 389] on input "Chocolate" at bounding box center [53, 386] width 16 height 16
checkbox input "true"
